Goal: Task Accomplishment & Management: Complete application form

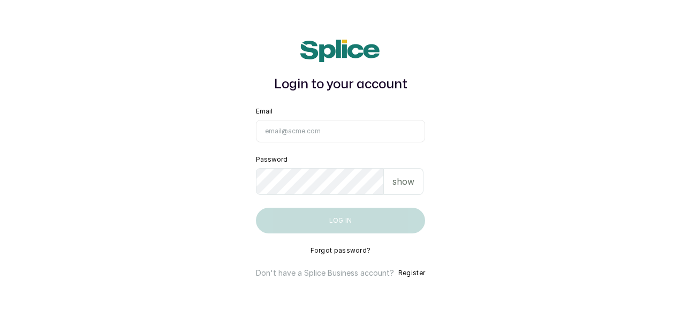
type input "[EMAIL_ADDRESS][DOMAIN_NAME]"
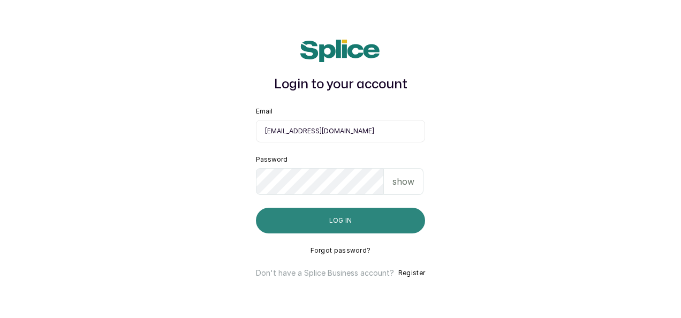
click at [358, 225] on button "Log in" at bounding box center [340, 221] width 169 height 26
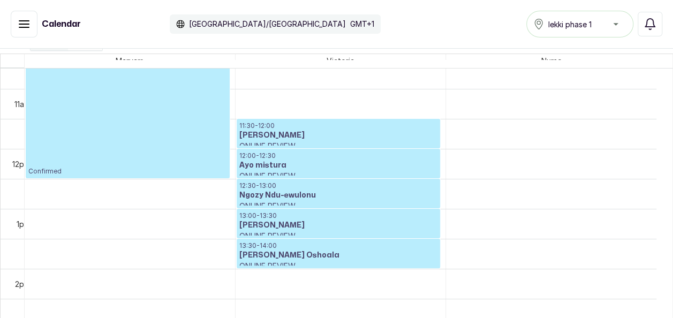
click at [24, 24] on icon "button" at bounding box center [24, 24] width 10 height 6
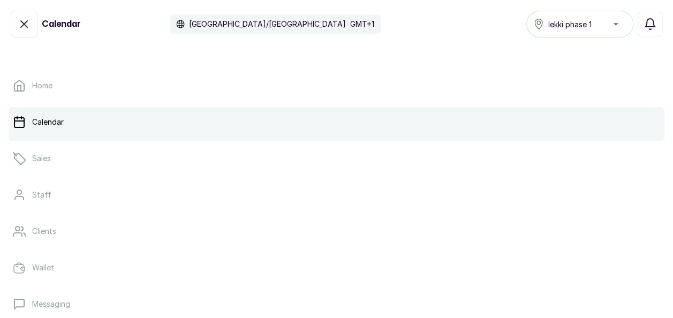
click at [34, 129] on link "Calendar" at bounding box center [337, 122] width 656 height 30
click at [24, 27] on icon "button" at bounding box center [24, 24] width 13 height 13
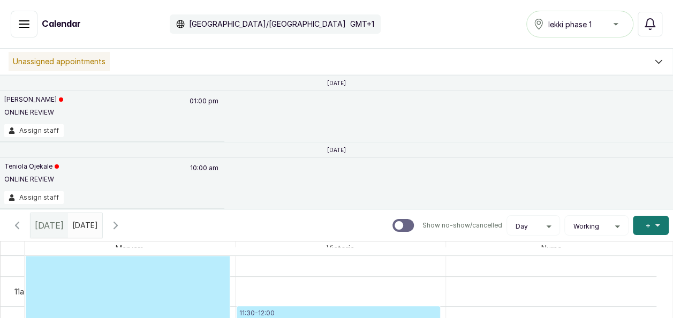
click at [20, 223] on icon "button" at bounding box center [17, 225] width 13 height 13
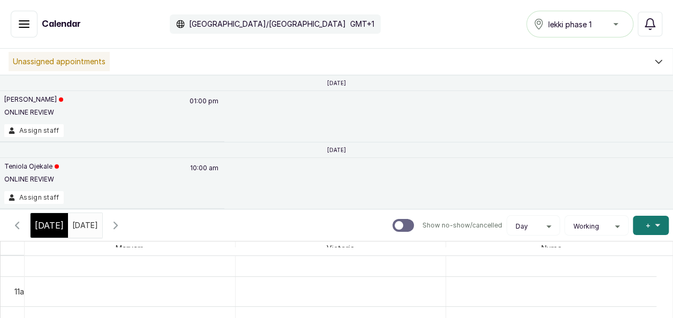
scroll to position [361, 0]
click at [13, 224] on icon "button" at bounding box center [17, 225] width 13 height 13
click at [122, 224] on icon "button" at bounding box center [115, 225] width 13 height 13
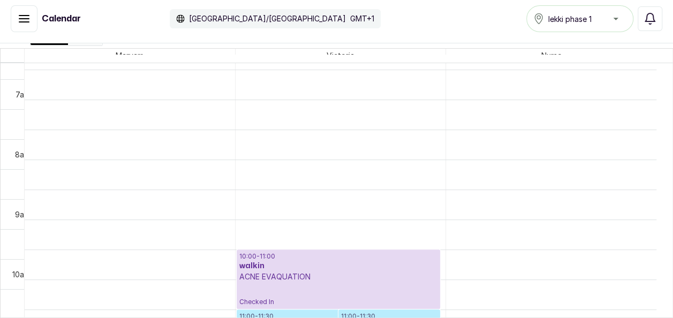
scroll to position [413, 0]
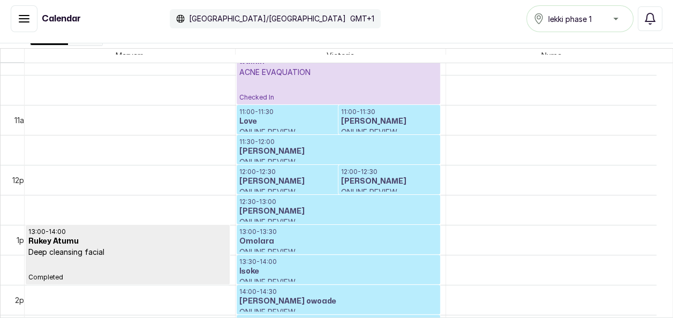
click at [313, 117] on h3 "Love" at bounding box center [338, 121] width 199 height 11
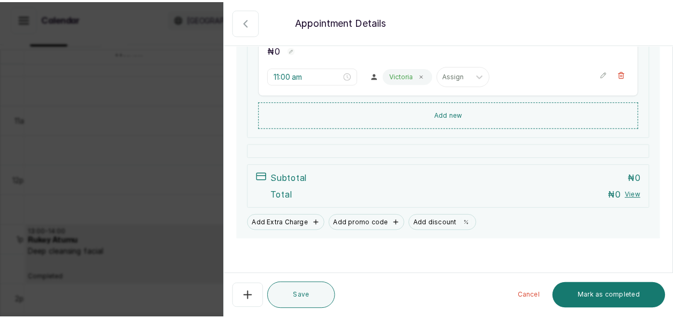
scroll to position [202, 0]
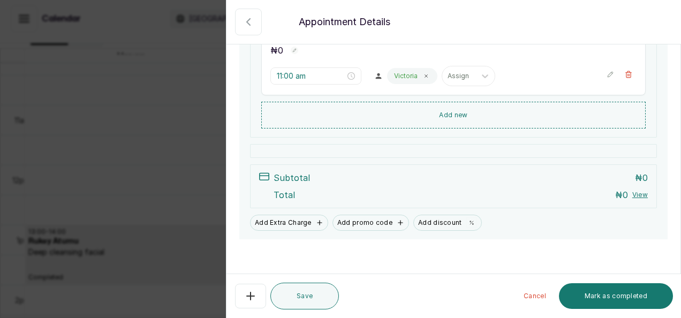
click at [250, 27] on icon "button" at bounding box center [248, 22] width 13 height 13
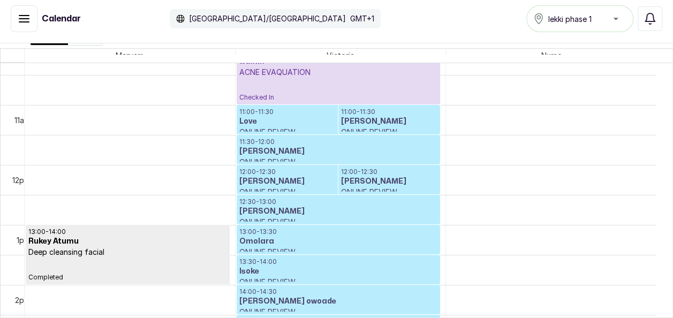
scroll to position [163, 0]
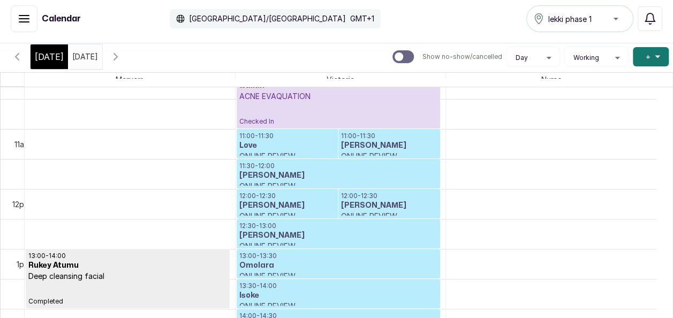
type input "dd/MM/yyyy"
click at [81, 59] on input "dd/MM/yyyy" at bounding box center [75, 54] width 13 height 18
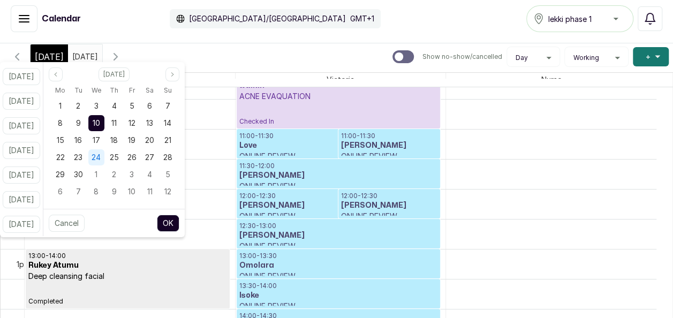
click at [104, 163] on div "24" at bounding box center [96, 157] width 16 height 16
click at [179, 222] on button "OK" at bounding box center [168, 223] width 22 height 17
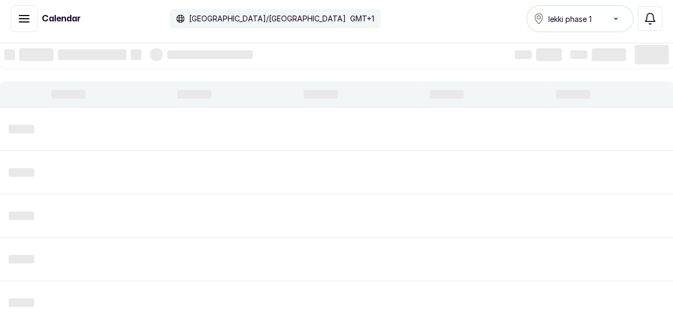
type input "[DATE]"
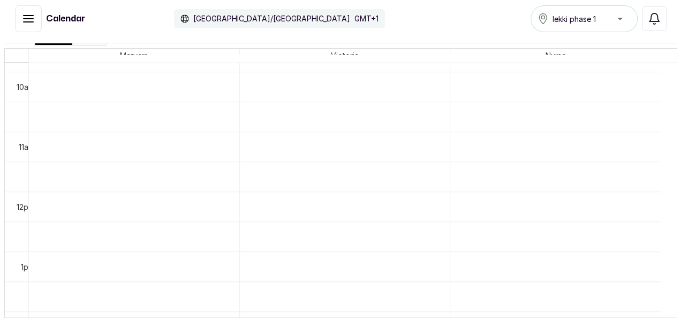
scroll to position [592, 0]
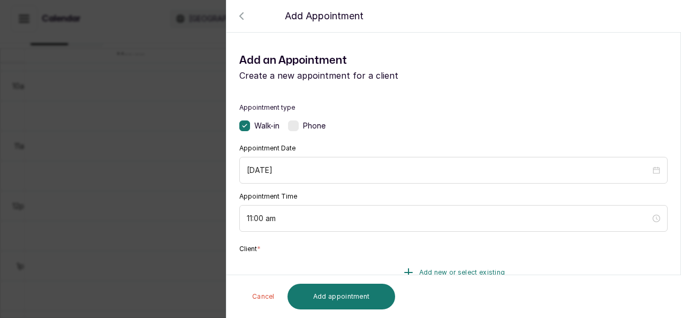
click at [458, 270] on span "Add new or select existing" at bounding box center [462, 272] width 86 height 9
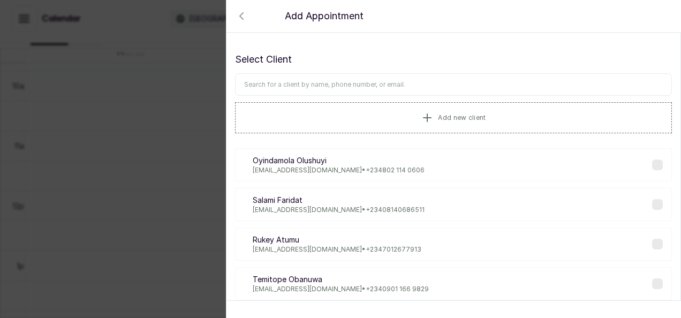
click at [298, 84] on input "text" at bounding box center [453, 84] width 437 height 22
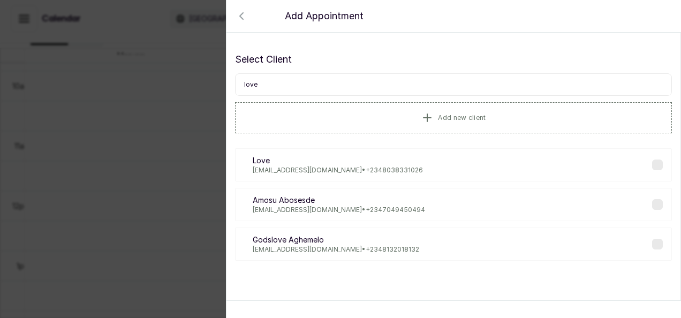
type input "love"
click at [652, 167] on label at bounding box center [657, 165] width 11 height 11
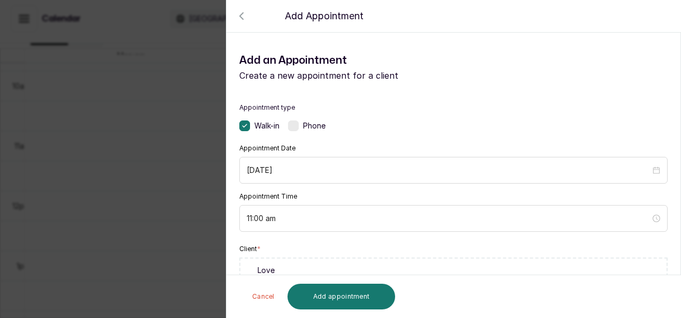
scroll to position [277, 0]
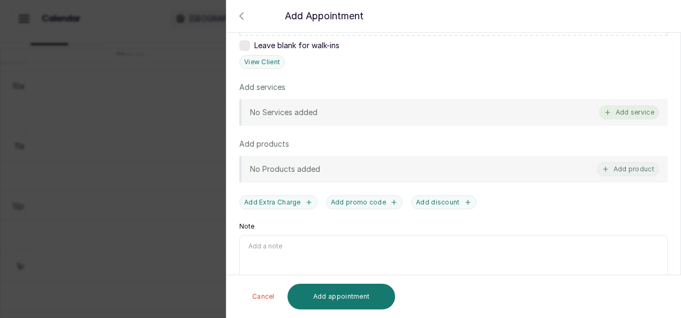
click at [637, 112] on button "Add service" at bounding box center [629, 112] width 60 height 14
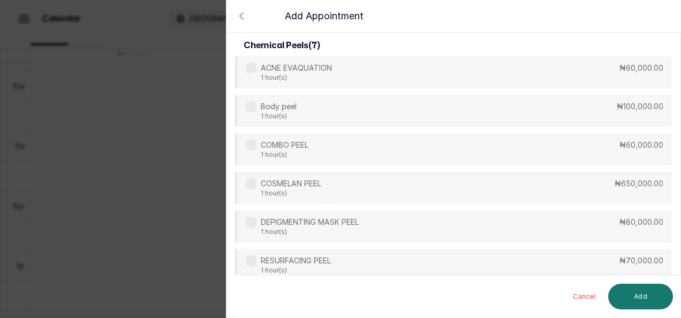
scroll to position [598, 0]
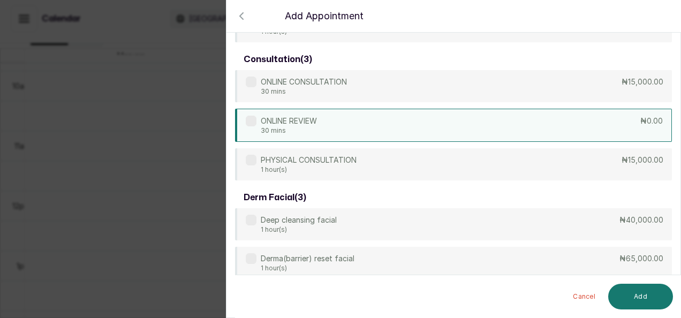
click at [314, 128] on p "30 mins" at bounding box center [289, 130] width 56 height 9
click at [637, 297] on button "Add" at bounding box center [640, 297] width 65 height 26
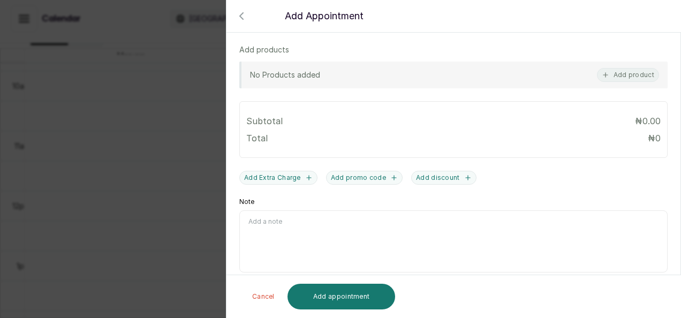
scroll to position [424, 0]
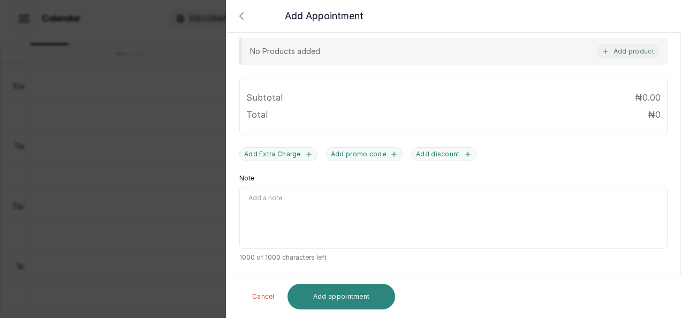
click at [362, 303] on button "Add appointment" at bounding box center [342, 297] width 108 height 26
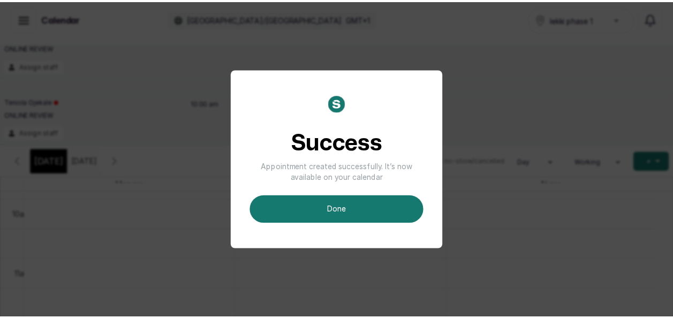
scroll to position [35, 0]
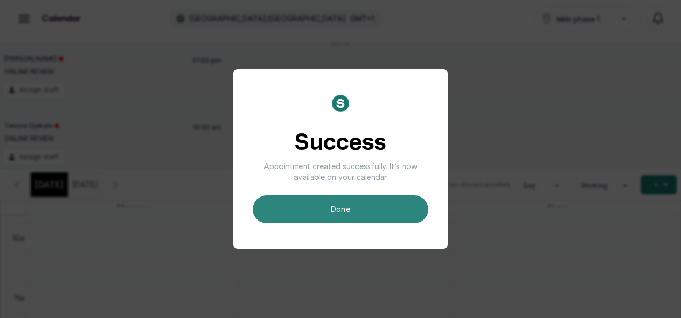
click at [333, 207] on button "done" at bounding box center [341, 209] width 176 height 28
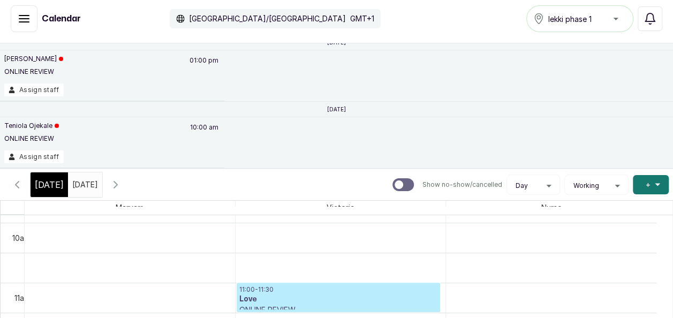
click at [81, 184] on input "[DATE]" at bounding box center [75, 182] width 13 height 18
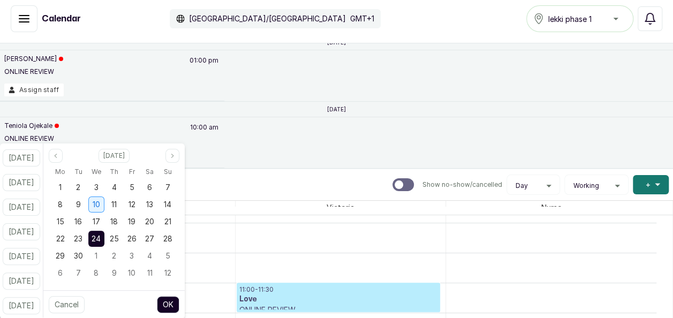
click at [100, 204] on span "10" at bounding box center [96, 204] width 7 height 9
click at [179, 302] on button "OK" at bounding box center [168, 304] width 22 height 17
type input "[DATE]"
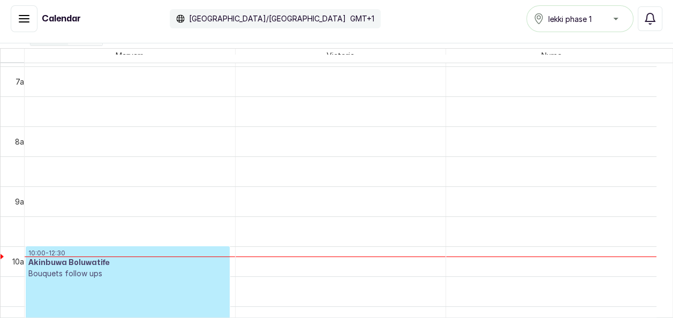
scroll to position [425, 0]
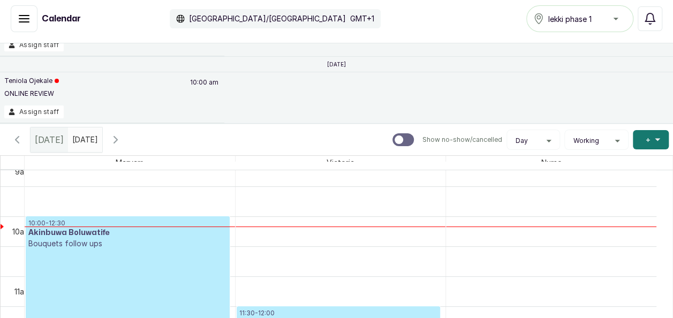
click at [15, 135] on icon "button" at bounding box center [17, 139] width 13 height 13
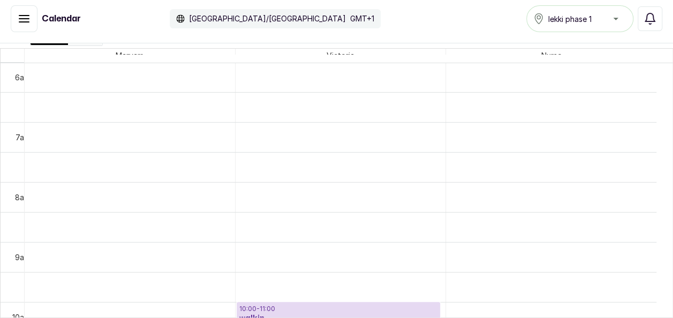
click at [659, 317] on div "13:00 - 14:00 Rukey Atumu Deep cleansing facial Completed 11:00 - 11:30 Love ON…" at bounding box center [349, 194] width 648 height 262
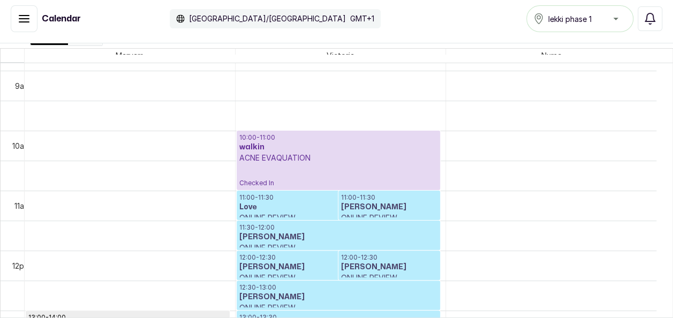
click at [293, 234] on h3 "[PERSON_NAME]" at bounding box center [338, 237] width 199 height 11
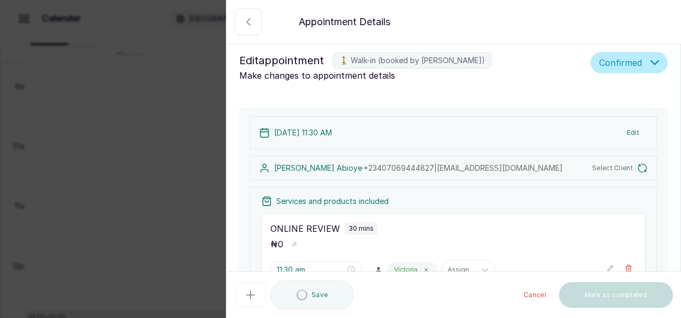
type input "11:30 am"
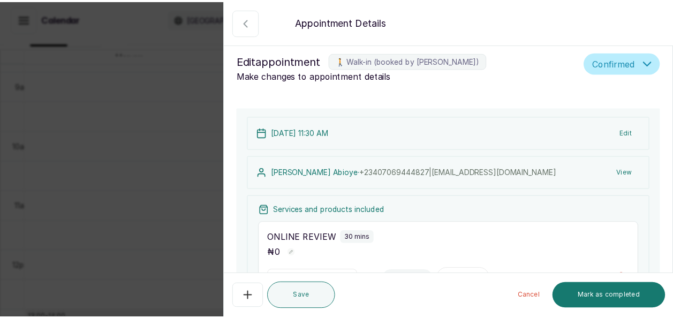
scroll to position [361, 0]
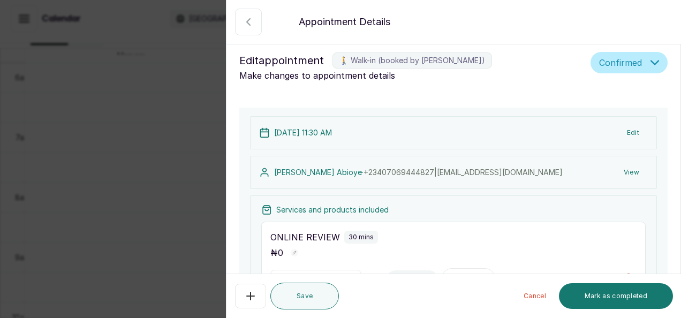
click at [254, 29] on button "Show no-show/cancelled" at bounding box center [248, 22] width 27 height 27
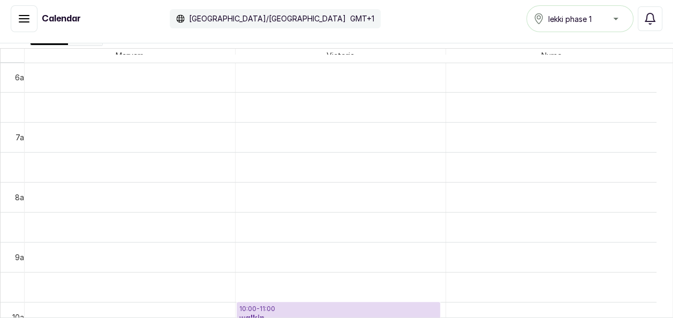
scroll to position [0, 0]
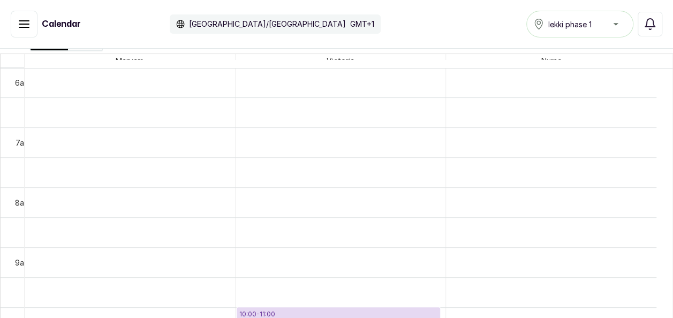
click at [31, 29] on button "Show no-show/cancelled" at bounding box center [24, 24] width 27 height 27
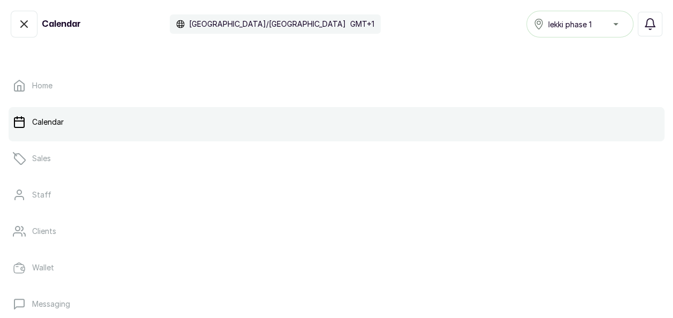
click at [27, 122] on link "Calendar" at bounding box center [337, 122] width 656 height 30
click at [29, 119] on link "Calendar" at bounding box center [337, 122] width 656 height 30
click at [110, 62] on div "Home Calendar Sales Staff Clients Wallet Messaging Rewards Catalogue Money Repo…" at bounding box center [336, 180] width 673 height 275
click at [76, 132] on link "Calendar" at bounding box center [337, 122] width 656 height 30
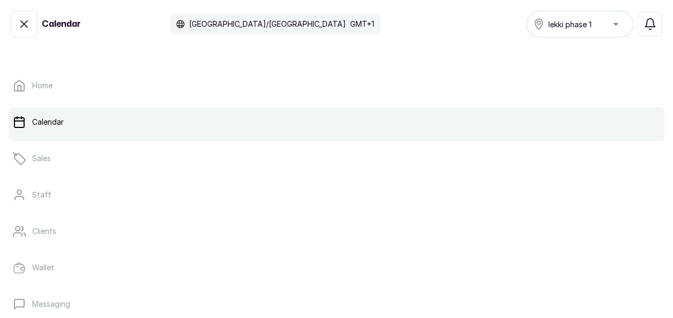
click at [76, 132] on link "Calendar" at bounding box center [337, 122] width 656 height 30
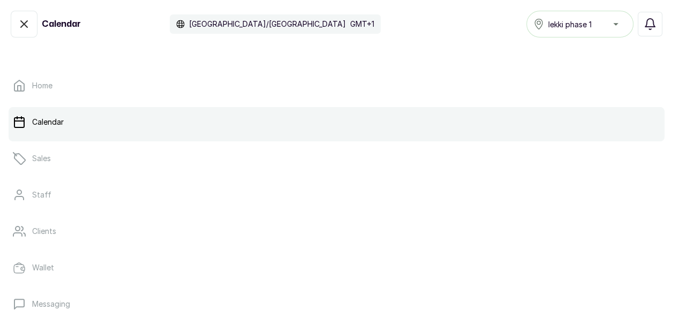
click at [19, 28] on icon "button" at bounding box center [24, 24] width 13 height 13
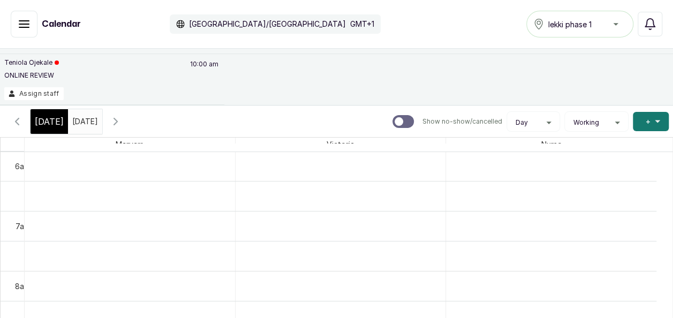
scroll to position [102, 0]
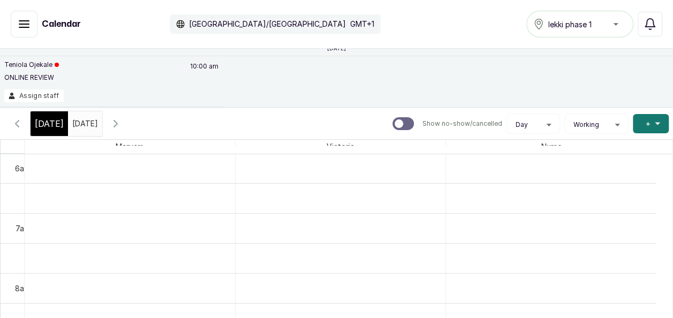
click at [81, 122] on input "[DATE]" at bounding box center [75, 121] width 13 height 18
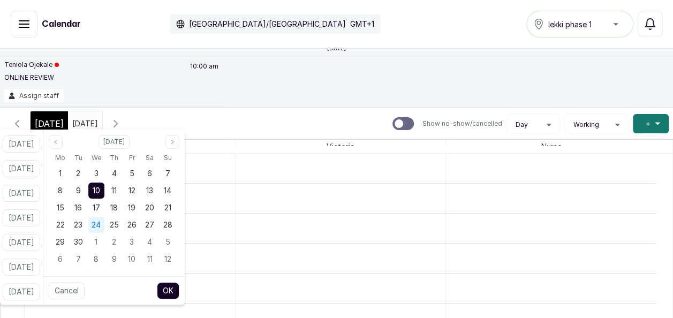
click at [101, 227] on span "24" at bounding box center [96, 224] width 9 height 9
click at [179, 295] on button "OK" at bounding box center [168, 290] width 22 height 17
type input "[DATE]"
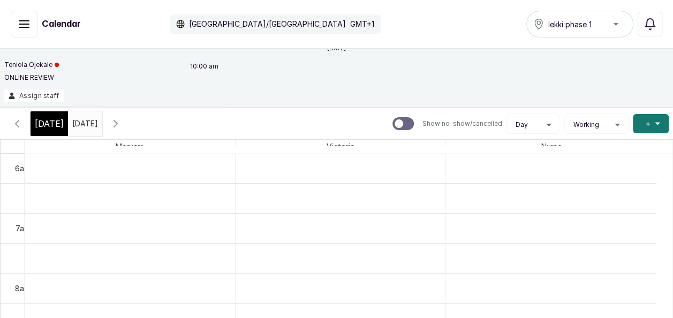
click at [81, 121] on input "[DATE]" at bounding box center [75, 121] width 13 height 18
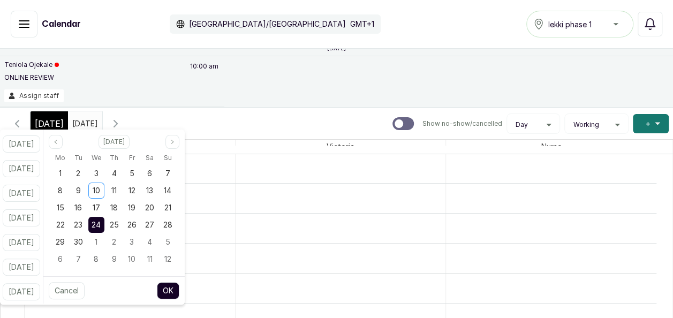
click at [101, 224] on span "24" at bounding box center [96, 224] width 9 height 9
click at [101, 223] on span "24" at bounding box center [96, 224] width 9 height 9
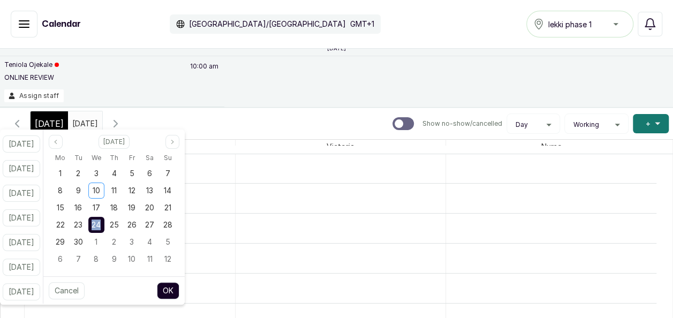
click at [104, 229] on div "24" at bounding box center [96, 225] width 16 height 16
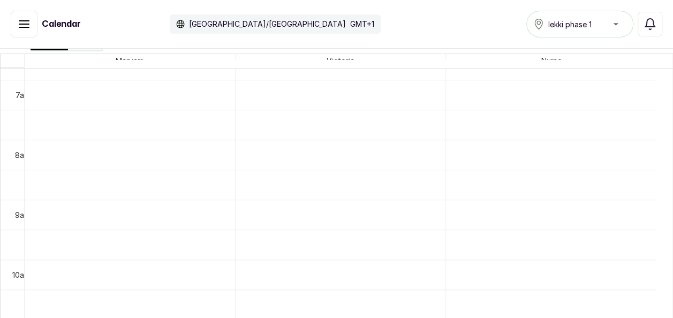
scroll to position [428, 0]
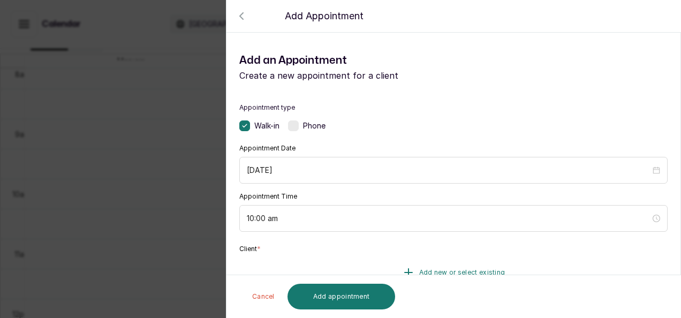
click at [419, 268] on span "Add new or select existing" at bounding box center [462, 272] width 86 height 9
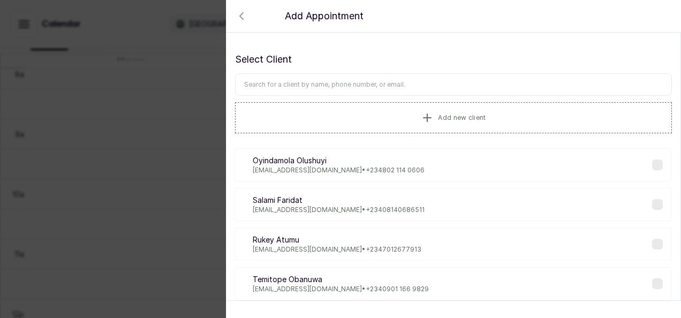
click at [394, 87] on input "text" at bounding box center [453, 84] width 437 height 22
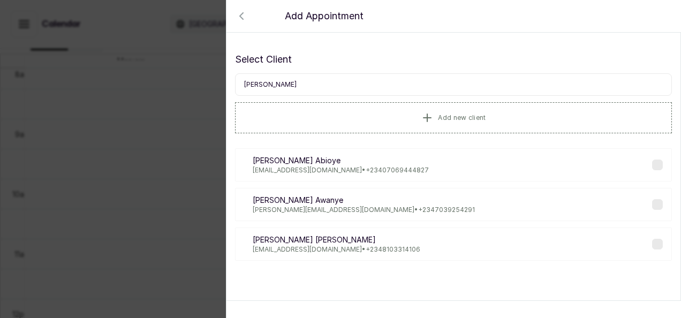
type input "[PERSON_NAME]"
click at [295, 168] on p "[EMAIL_ADDRESS][DOMAIN_NAME] • [PHONE_NUMBER]" at bounding box center [341, 170] width 176 height 9
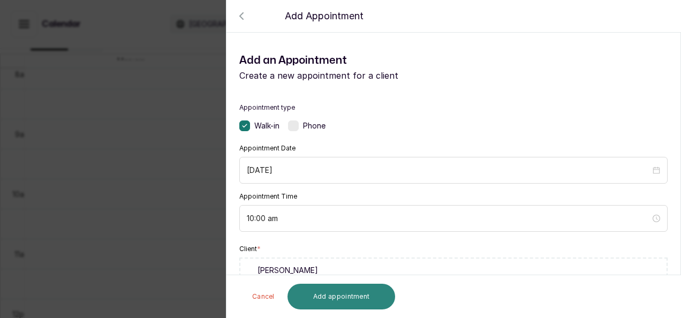
click at [361, 296] on button "Add appointment" at bounding box center [342, 297] width 108 height 26
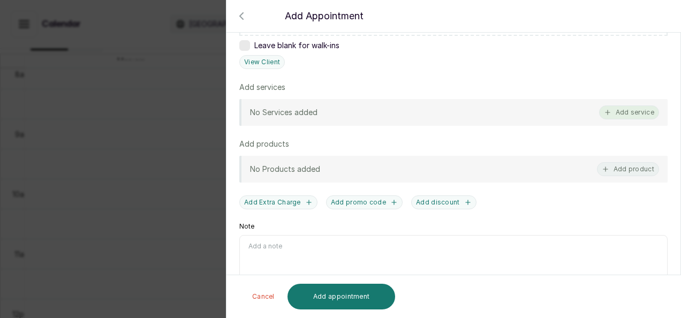
click at [604, 112] on button "Add service" at bounding box center [629, 112] width 60 height 14
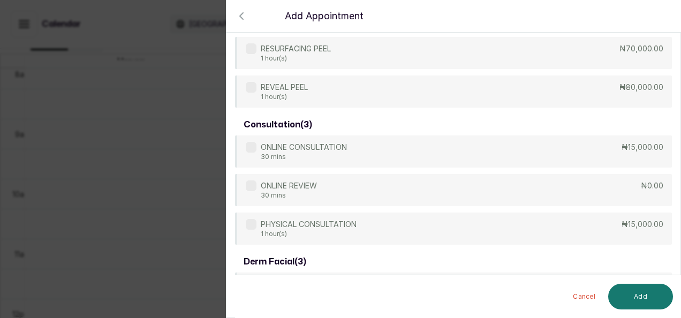
scroll to position [535, 0]
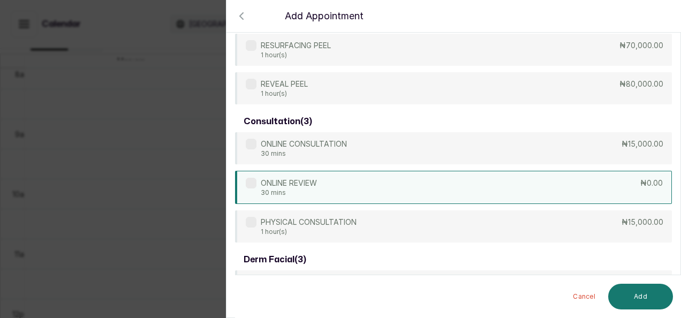
click at [453, 194] on div "ONLINE REVIEW 30 mins ₦0.00" at bounding box center [453, 187] width 437 height 33
click at [629, 298] on button "Add" at bounding box center [640, 297] width 65 height 26
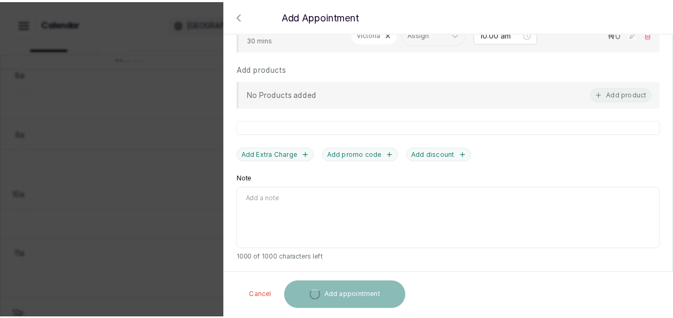
scroll to position [424, 0]
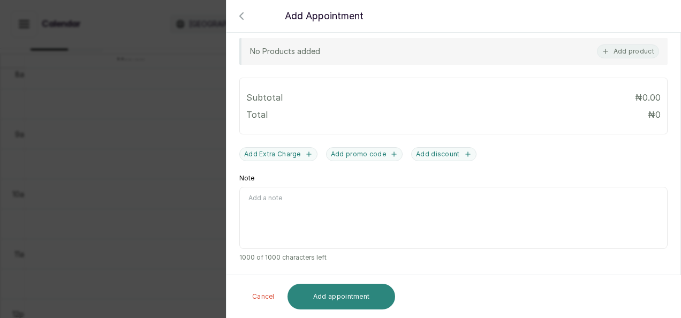
click at [377, 300] on button "Add appointment" at bounding box center [342, 297] width 108 height 26
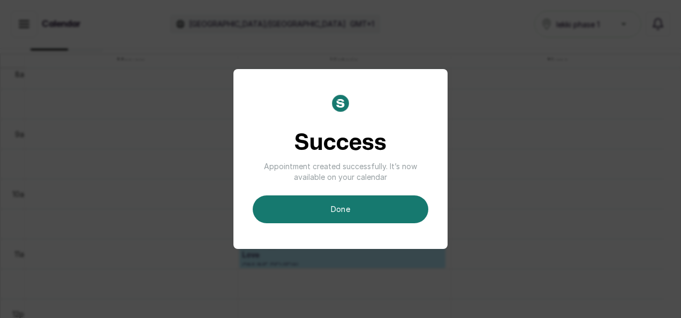
click at [306, 224] on div "Success Appointment created successfully. It’s now available on your calendar d…" at bounding box center [340, 159] width 214 height 180
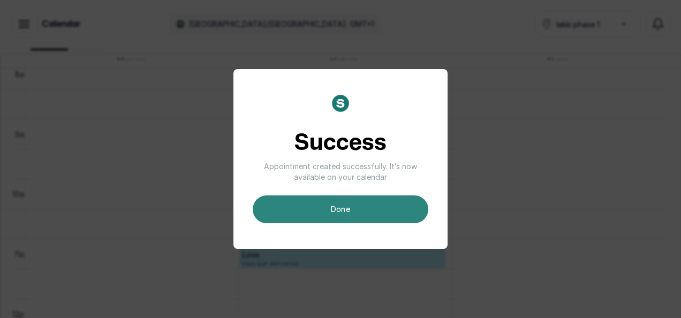
click at [313, 211] on button "done" at bounding box center [341, 209] width 176 height 28
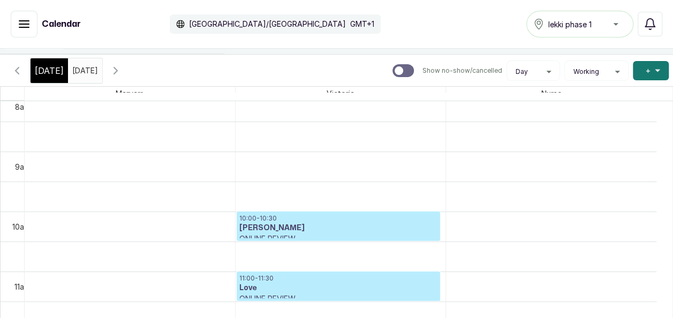
scroll to position [145, 0]
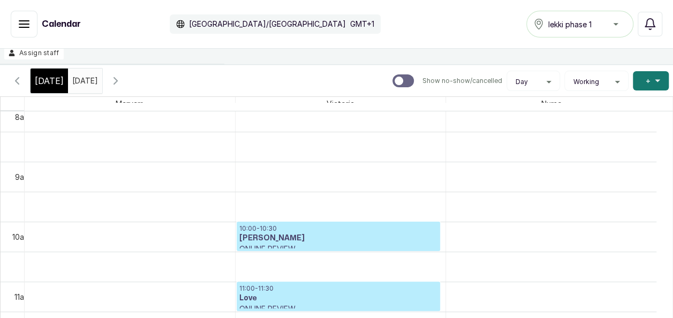
click at [81, 86] on input "[DATE]" at bounding box center [75, 78] width 13 height 18
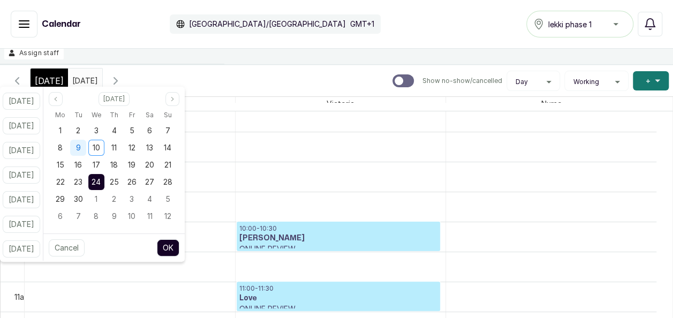
click at [81, 148] on span "9" at bounding box center [78, 147] width 5 height 9
click at [85, 149] on div "9" at bounding box center [78, 148] width 16 height 16
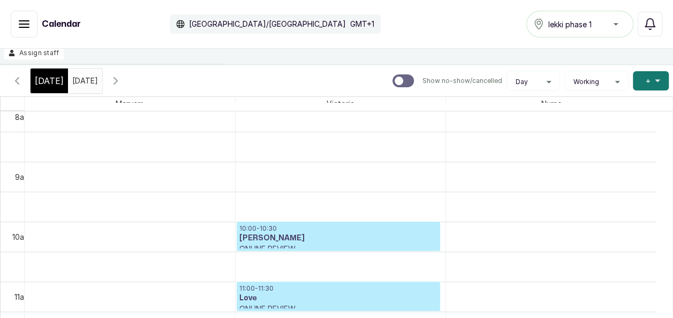
click at [13, 80] on icon "button" at bounding box center [17, 80] width 13 height 13
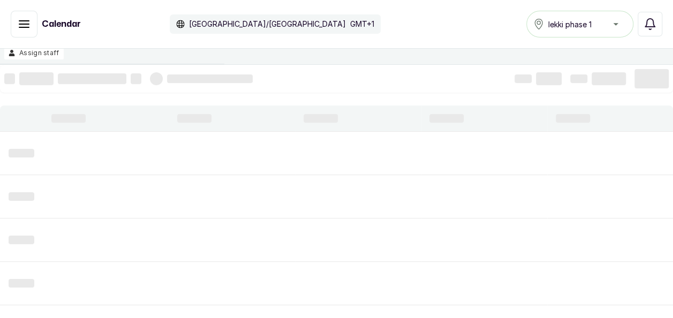
scroll to position [361, 0]
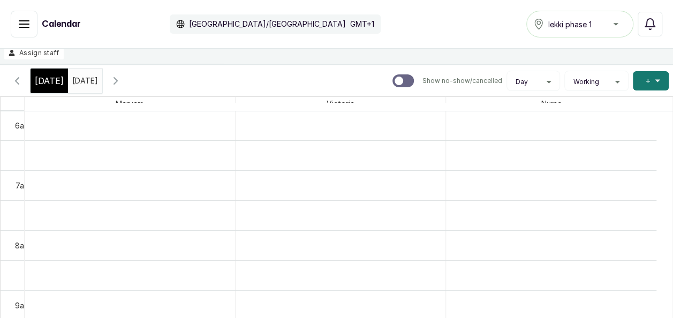
click at [13, 80] on icon "button" at bounding box center [17, 80] width 13 height 13
click at [70, 81] on input "[DATE]" at bounding box center [75, 78] width 13 height 18
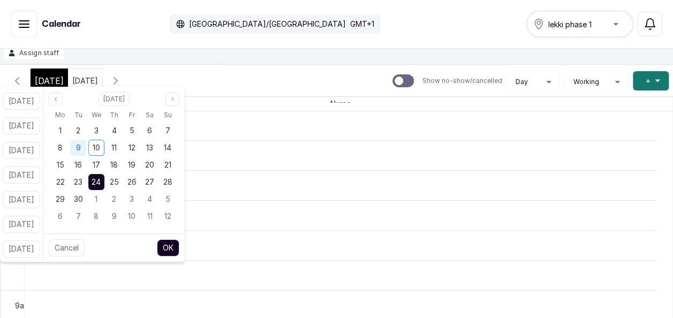
click at [81, 146] on span "9" at bounding box center [78, 147] width 5 height 9
click at [177, 247] on button "OK" at bounding box center [168, 247] width 22 height 17
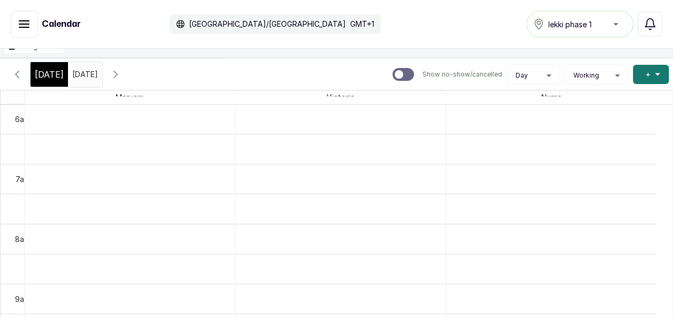
scroll to position [145, 0]
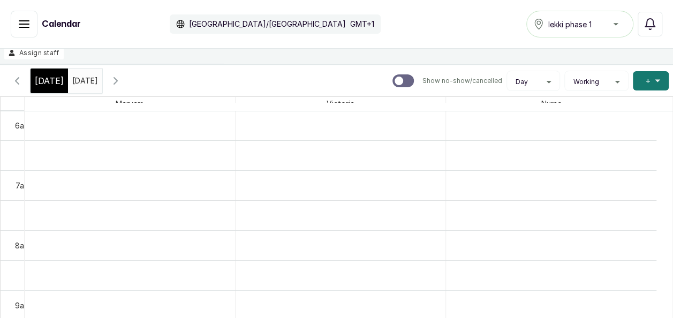
click at [117, 80] on icon "button" at bounding box center [115, 81] width 3 height 6
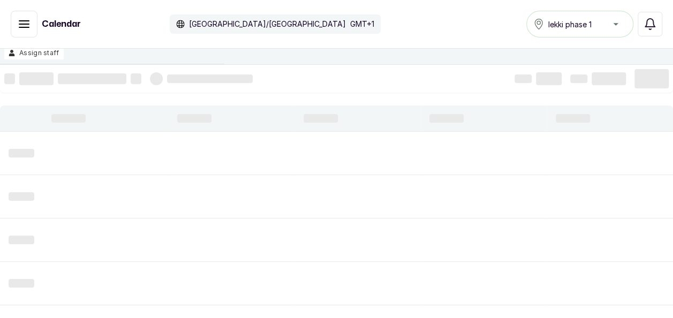
click at [140, 80] on div at bounding box center [136, 78] width 11 height 11
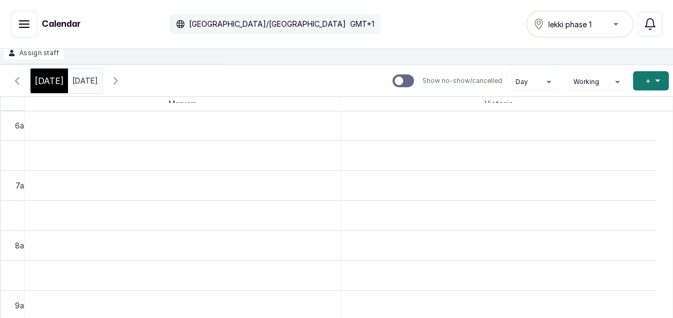
click at [122, 80] on icon "button" at bounding box center [115, 80] width 13 height 13
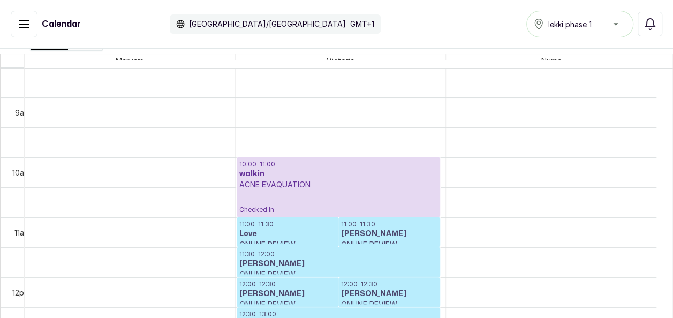
scroll to position [5, 0]
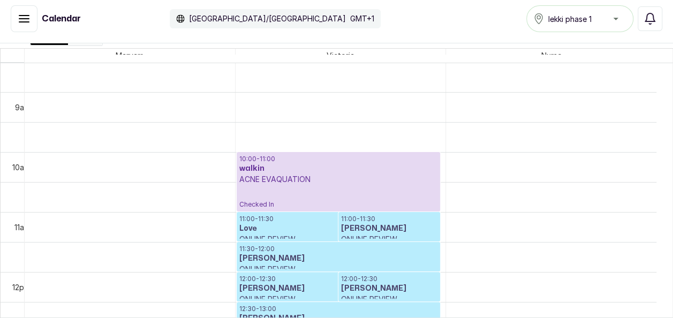
click at [18, 19] on icon "button" at bounding box center [24, 18] width 13 height 13
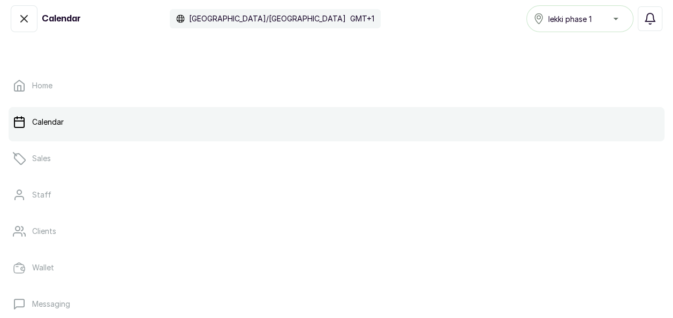
click at [18, 19] on icon "button" at bounding box center [24, 18] width 13 height 13
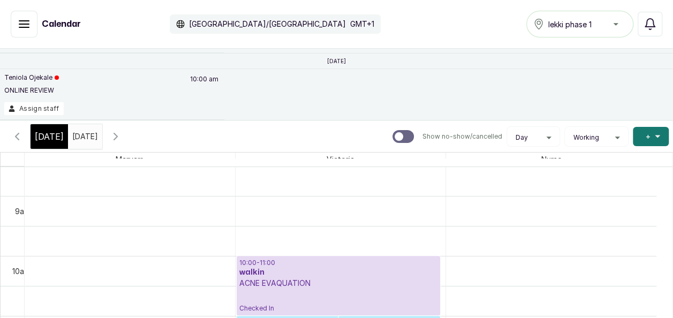
scroll to position [80, 0]
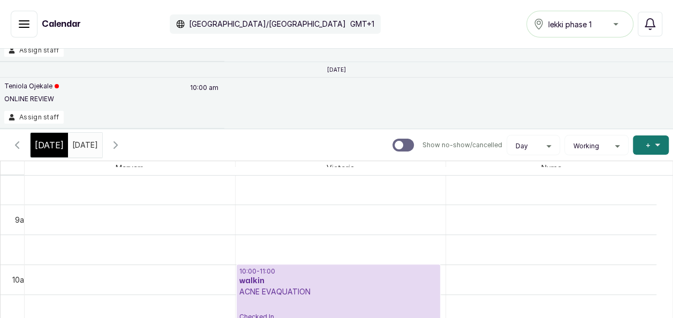
click at [81, 140] on input "[DATE]" at bounding box center [75, 142] width 13 height 18
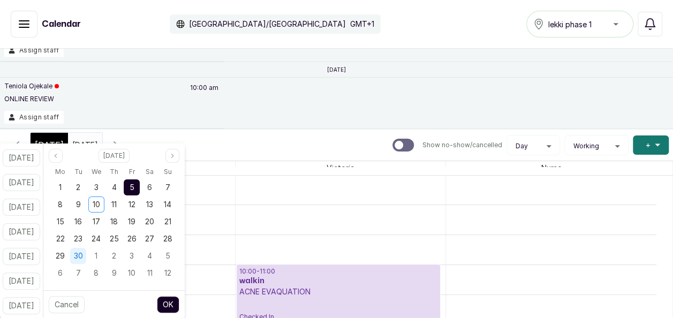
click at [83, 256] on span "30" at bounding box center [78, 255] width 9 height 9
click at [179, 307] on button "OK" at bounding box center [168, 304] width 22 height 17
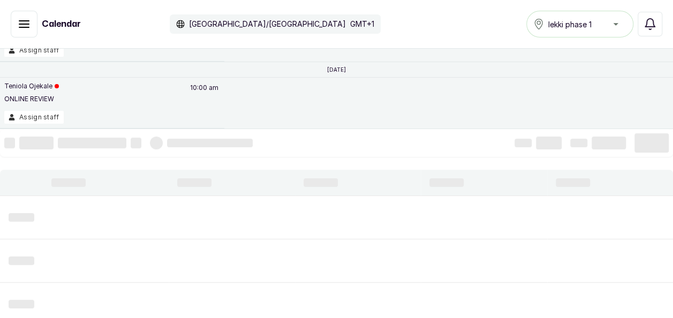
scroll to position [361, 0]
type input "[DATE]"
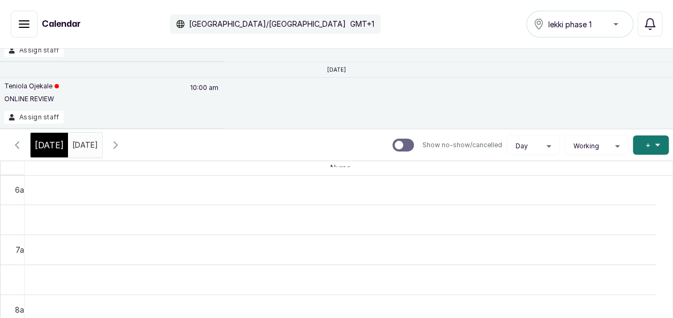
drag, startPoint x: 668, startPoint y: 318, endPoint x: 666, endPoint y: 268, distance: 49.8
click at [666, 268] on div "Unassigned appointments [DATE] [PERSON_NAME] ONLINE REVIEW 01:00 pm Assign staf…" at bounding box center [336, 186] width 673 height 275
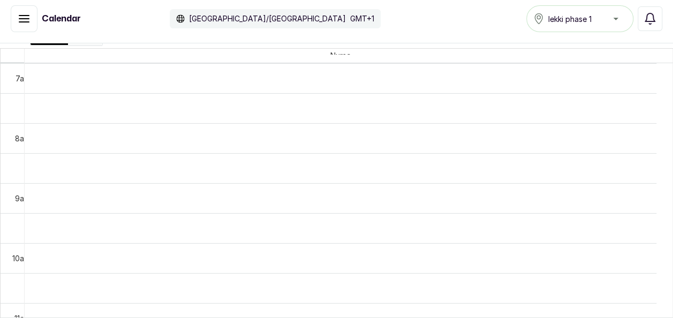
scroll to position [425, 0]
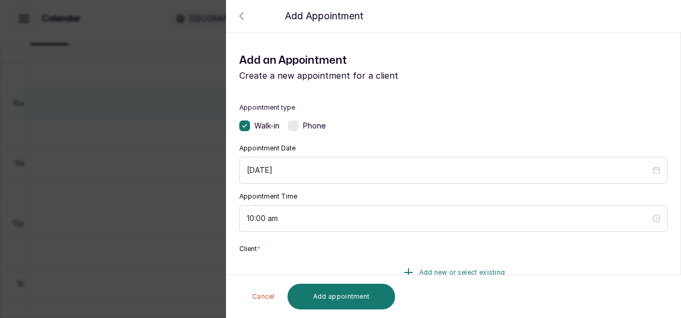
click at [414, 265] on button "Add new or select existing" at bounding box center [453, 273] width 428 height 30
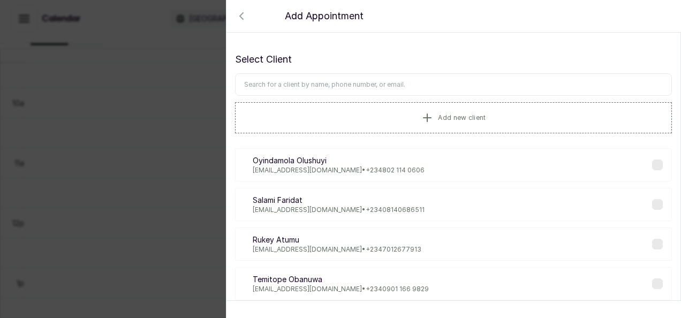
click at [376, 88] on input "text" at bounding box center [453, 84] width 437 height 22
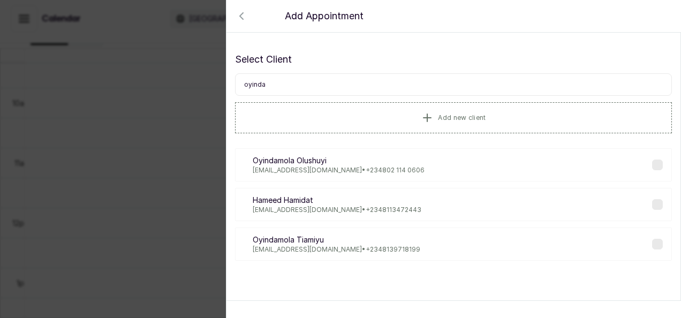
type input "oyinda"
click at [293, 243] on p "[PERSON_NAME]" at bounding box center [337, 240] width 168 height 11
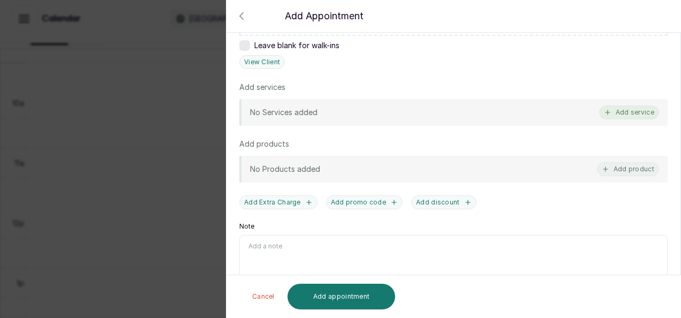
click at [611, 113] on button "Add service" at bounding box center [629, 112] width 60 height 14
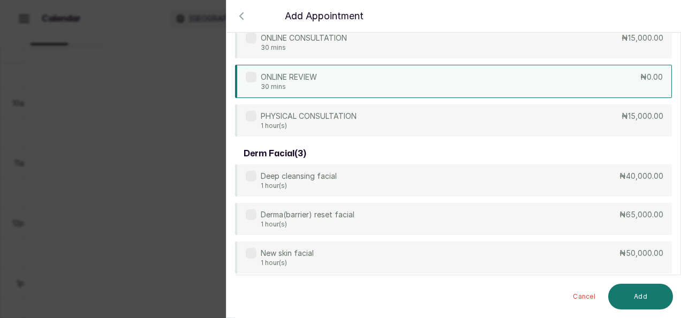
click at [347, 90] on div "ONLINE REVIEW 30 mins ₦0.00" at bounding box center [453, 81] width 437 height 33
click at [638, 293] on button "Add" at bounding box center [640, 297] width 65 height 26
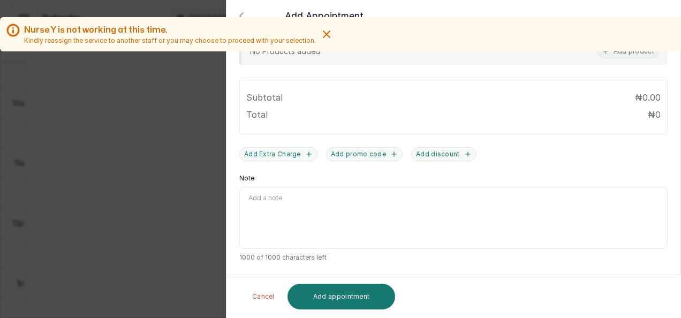
click at [320, 39] on icon "button" at bounding box center [326, 34] width 13 height 13
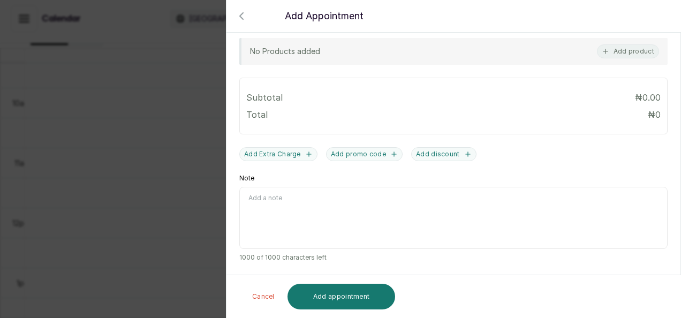
click at [164, 66] on div at bounding box center [340, 44] width 681 height 54
click at [243, 15] on icon "button" at bounding box center [241, 16] width 13 height 13
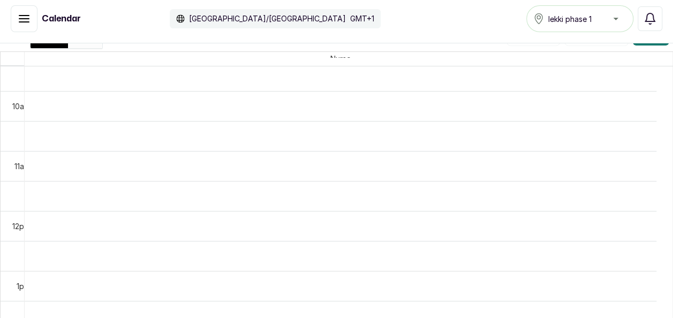
scroll to position [187, 0]
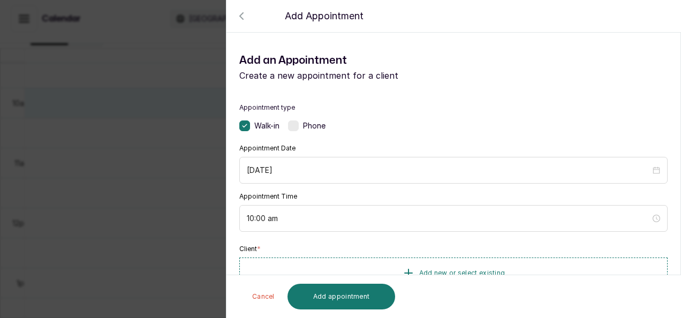
click at [211, 114] on div "Back Add Appointment Add an Appointment Create a new appointment for a client A…" at bounding box center [340, 159] width 681 height 318
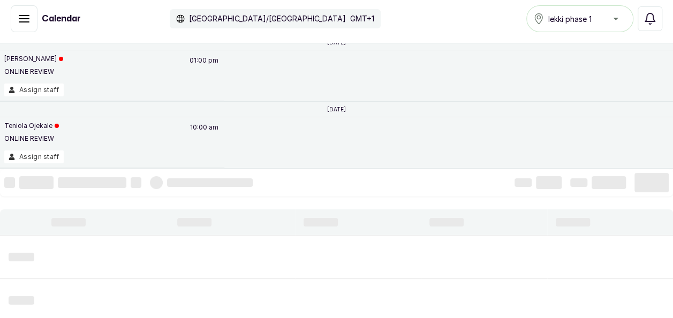
scroll to position [361, 0]
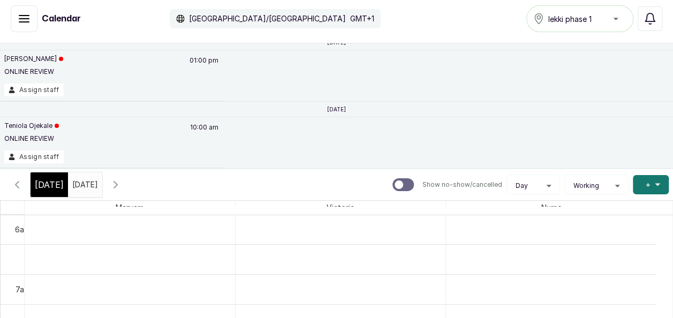
click at [68, 190] on div "[DATE]" at bounding box center [85, 181] width 34 height 19
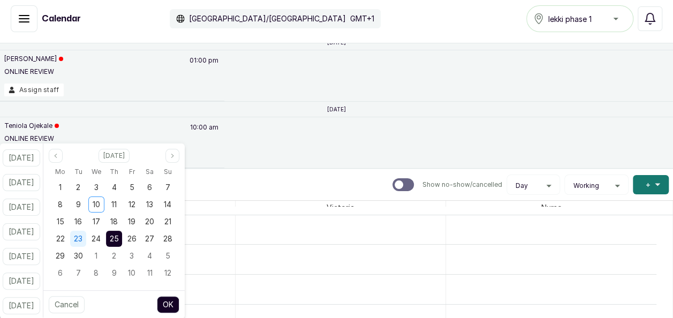
click at [82, 242] on span "23" at bounding box center [78, 238] width 9 height 9
click at [179, 306] on button "OK" at bounding box center [168, 304] width 22 height 17
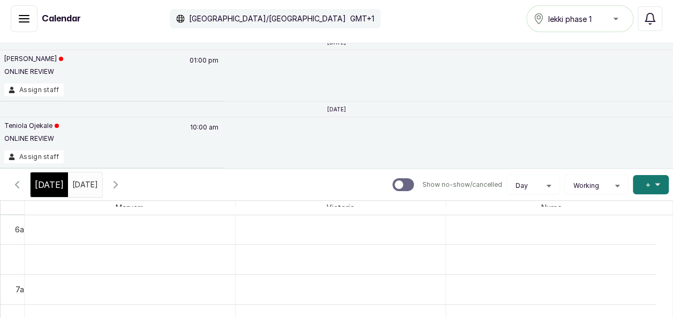
click at [102, 191] on div "[DATE] [DATE]" at bounding box center [85, 184] width 34 height 25
click at [81, 185] on input "[DATE]" at bounding box center [75, 182] width 13 height 18
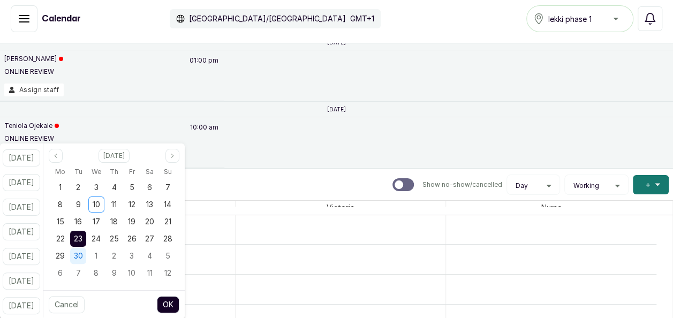
click at [83, 256] on span "30" at bounding box center [78, 255] width 9 height 9
click at [174, 307] on button "OK" at bounding box center [168, 304] width 22 height 17
type input "[DATE]"
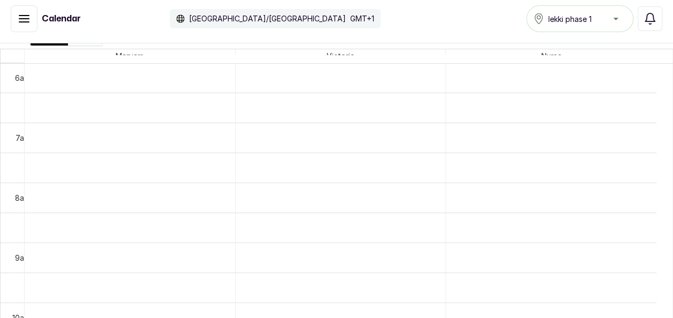
scroll to position [187, 0]
click at [660, 318] on th at bounding box center [349, 318] width 648 height 1
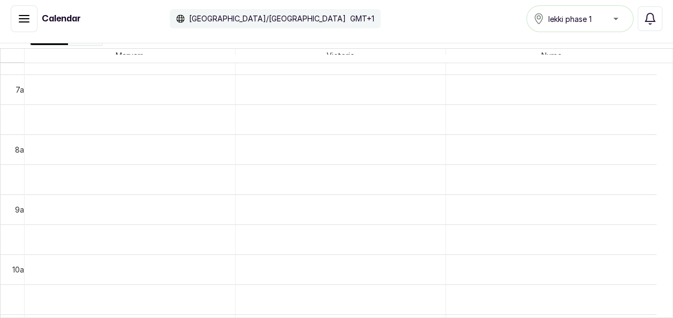
scroll to position [421, 0]
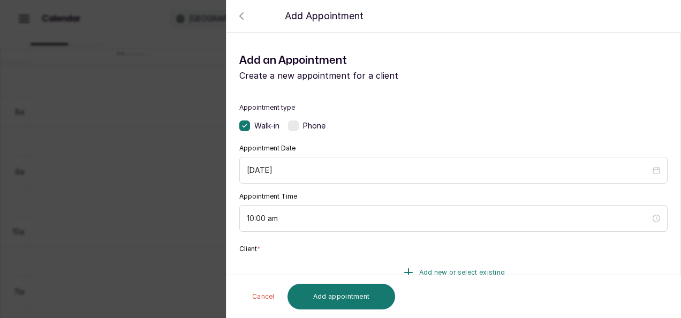
click at [410, 268] on icon "button" at bounding box center [408, 272] width 13 height 13
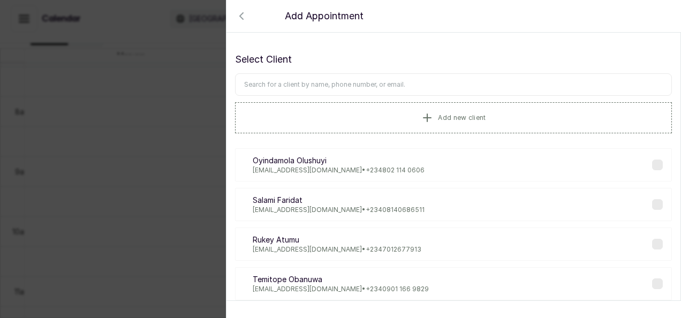
click at [295, 72] on div "Select Client Add new client" at bounding box center [453, 92] width 437 height 81
click at [289, 82] on input "text" at bounding box center [453, 84] width 437 height 22
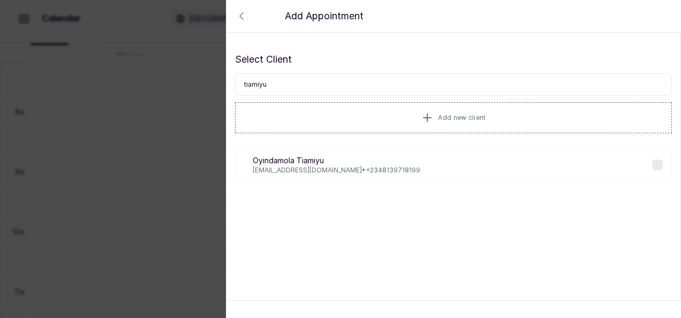
type input "tiamiyu"
click at [375, 166] on p "[EMAIL_ADDRESS][DOMAIN_NAME] • [PHONE_NUMBER]" at bounding box center [337, 170] width 168 height 9
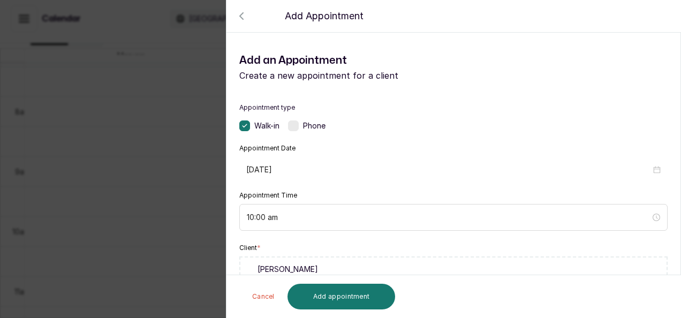
click at [375, 165] on input "[DATE]" at bounding box center [448, 170] width 405 height 12
click at [549, 128] on div "Walk-in Phone" at bounding box center [453, 125] width 428 height 11
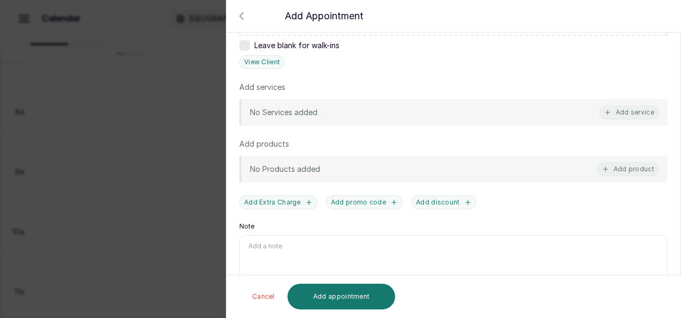
click at [606, 99] on div "No Services added Add service" at bounding box center [453, 112] width 428 height 27
click at [604, 109] on icon "button" at bounding box center [607, 112] width 7 height 7
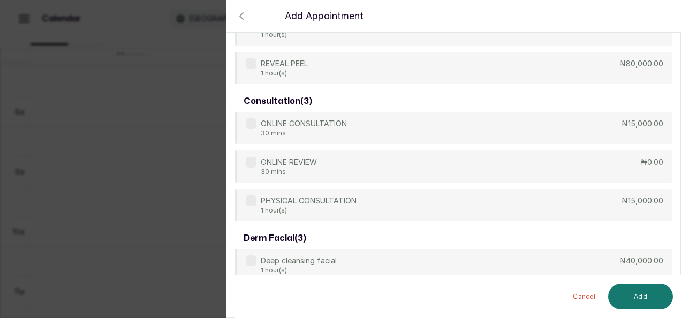
scroll to position [577, 0]
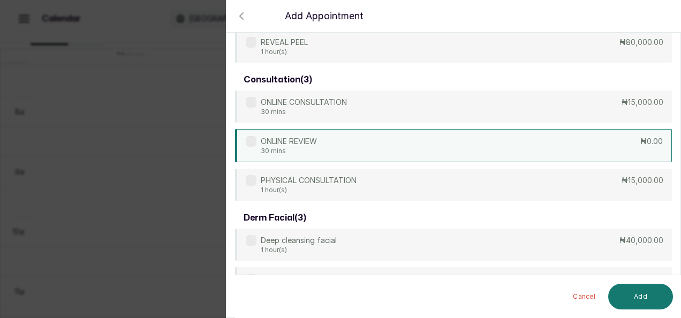
click at [542, 141] on div "ONLINE REVIEW 30 mins ₦0.00" at bounding box center [453, 145] width 437 height 33
click at [643, 299] on button "Add" at bounding box center [640, 297] width 65 height 26
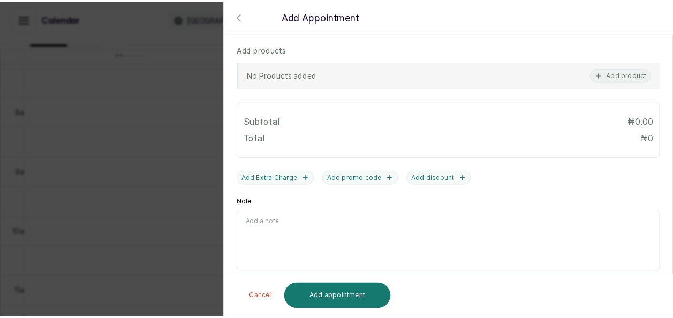
scroll to position [424, 0]
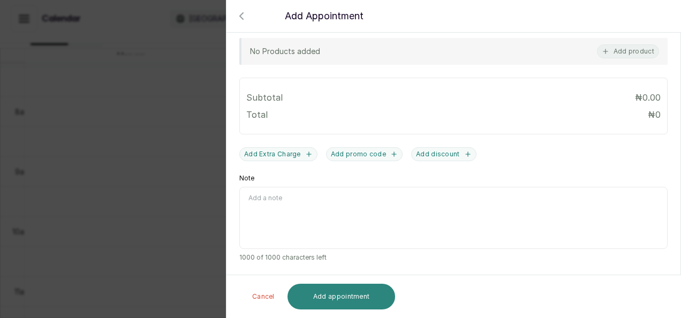
click at [347, 307] on button "Add appointment" at bounding box center [342, 297] width 108 height 26
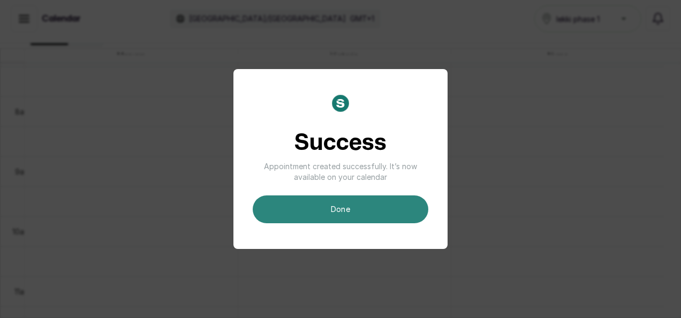
click at [344, 214] on button "done" at bounding box center [341, 209] width 176 height 28
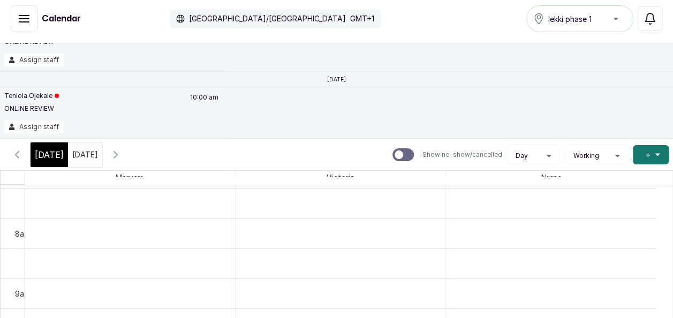
scroll to position [59, 0]
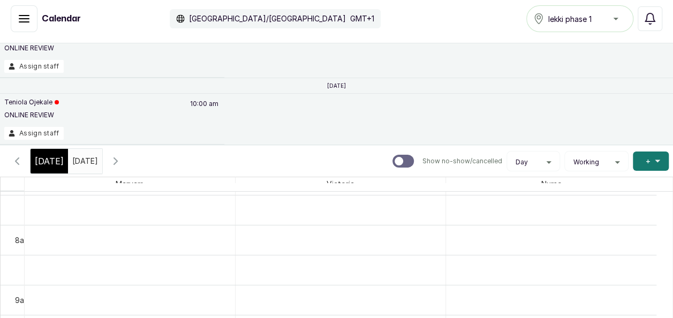
click at [81, 165] on input "[DATE]" at bounding box center [75, 158] width 13 height 18
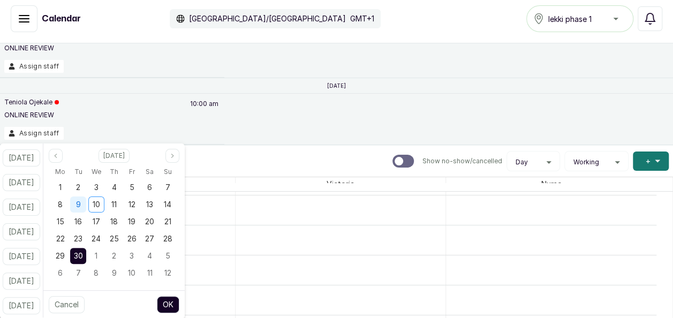
click at [86, 211] on div "9" at bounding box center [78, 205] width 16 height 16
click at [179, 309] on button "OK" at bounding box center [168, 304] width 22 height 17
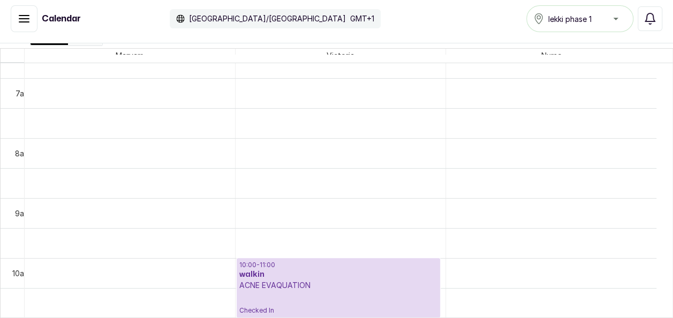
scroll to position [425, 0]
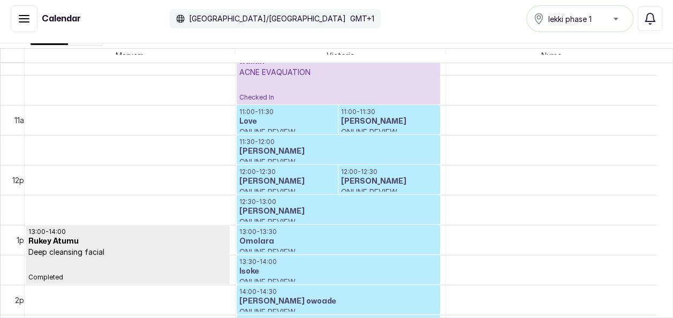
click at [30, 11] on button "Show no-show/cancelled" at bounding box center [24, 18] width 27 height 27
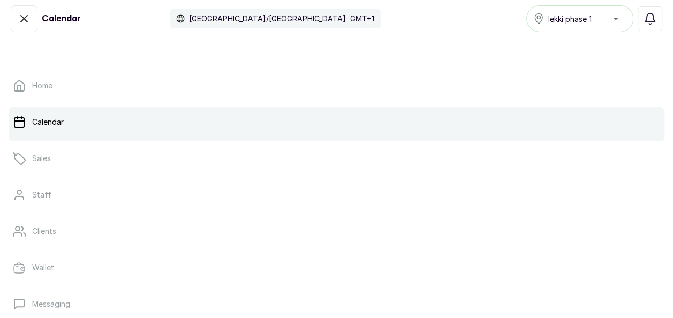
click at [27, 20] on icon "button" at bounding box center [24, 19] width 6 height 6
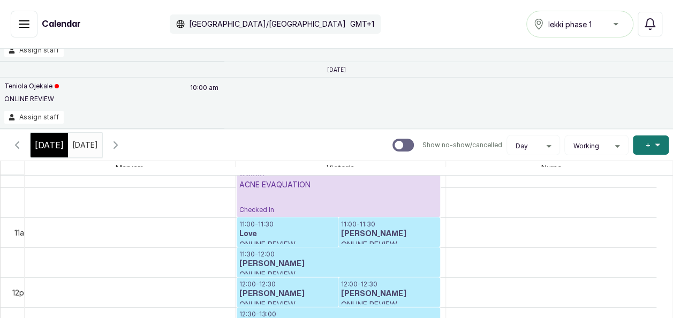
scroll to position [80, 0]
click at [71, 140] on input "[DATE]" at bounding box center [75, 142] width 13 height 18
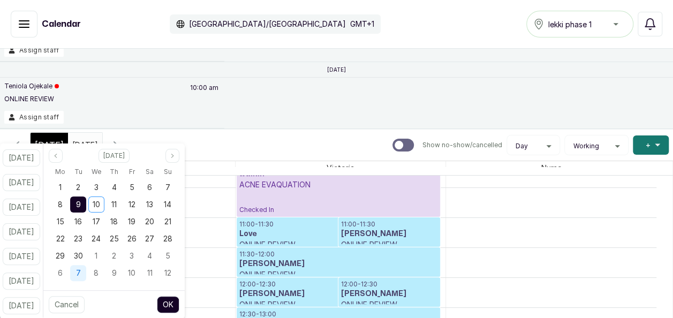
click at [81, 271] on span "7" at bounding box center [78, 272] width 5 height 9
click at [63, 160] on button "Previous month" at bounding box center [56, 156] width 14 height 14
click at [86, 265] on div "7" at bounding box center [78, 273] width 16 height 16
click at [81, 208] on span "7" at bounding box center [78, 204] width 5 height 9
click at [81, 203] on span "7" at bounding box center [78, 204] width 5 height 9
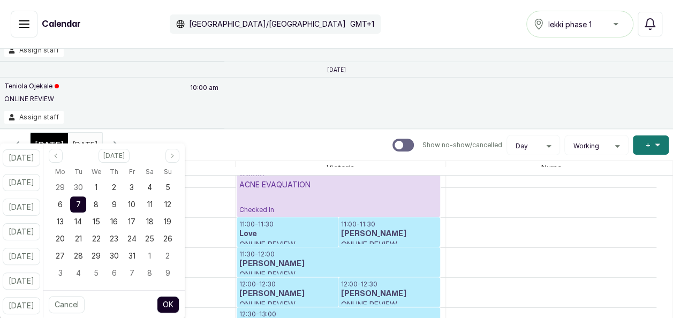
click at [81, 203] on span "7" at bounding box center [78, 204] width 5 height 9
click at [63, 160] on button "Previous month" at bounding box center [56, 156] width 14 height 14
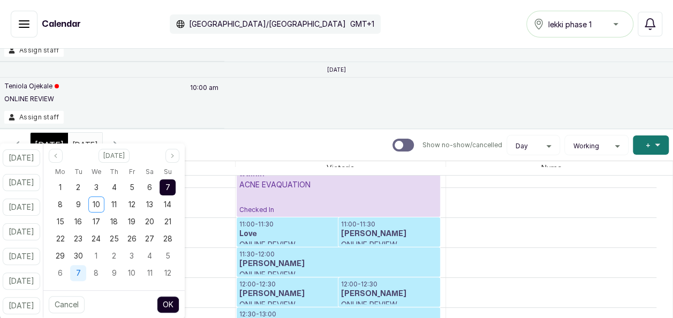
click at [81, 273] on span "7" at bounding box center [78, 272] width 5 height 9
click at [81, 200] on span "7" at bounding box center [78, 204] width 5 height 9
click at [179, 305] on button "OK" at bounding box center [168, 304] width 22 height 17
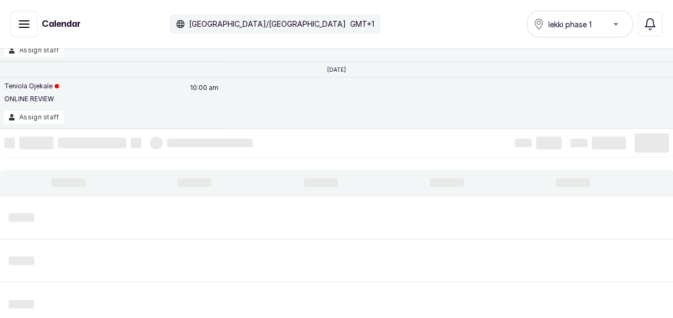
scroll to position [0, 0]
type input "[DATE]"
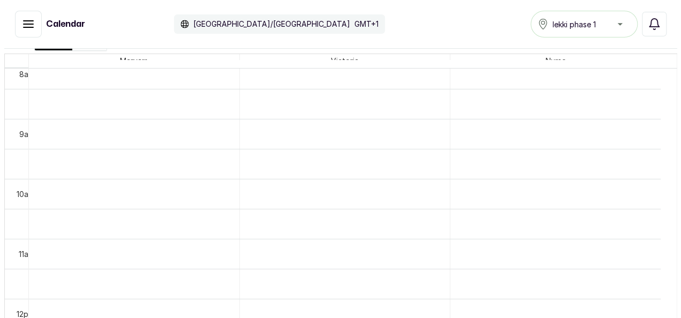
scroll to position [511, 0]
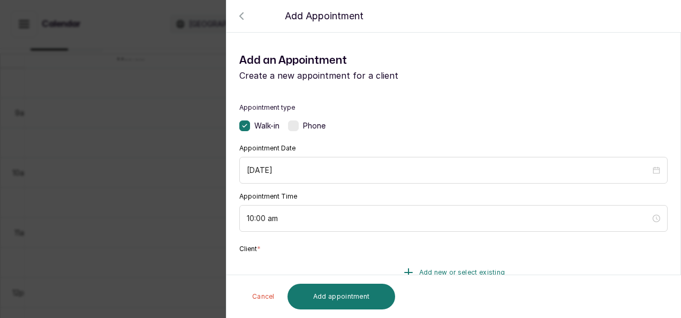
click at [418, 266] on button "Add new or select existing" at bounding box center [453, 273] width 428 height 30
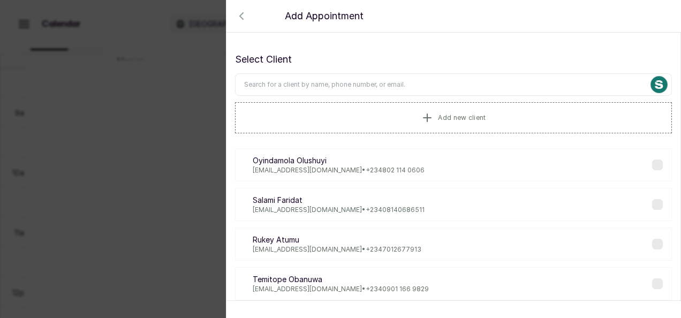
click at [351, 87] on input "text" at bounding box center [453, 84] width 437 height 22
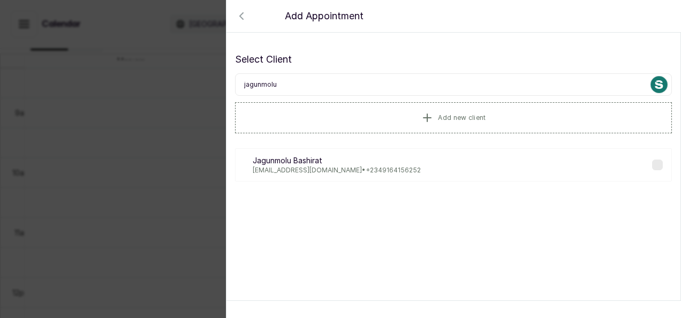
type input "jagunmolu"
click at [318, 163] on p "[PERSON_NAME]" at bounding box center [337, 160] width 168 height 11
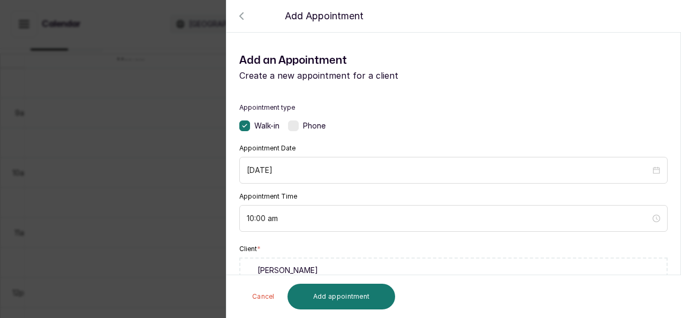
scroll to position [277, 0]
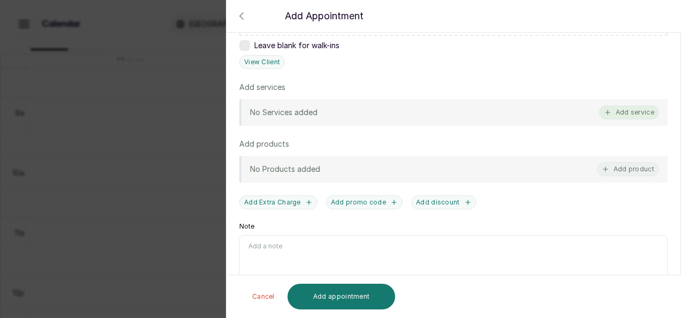
click at [604, 113] on icon "button" at bounding box center [607, 112] width 7 height 7
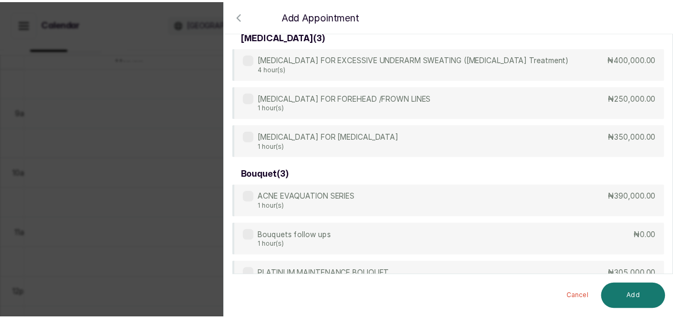
scroll to position [43, 0]
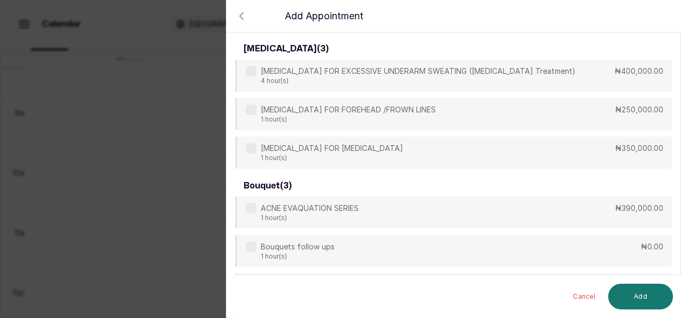
click at [194, 230] on div "Back Add Appointment Select service [MEDICAL_DATA] ( 3 ) [MEDICAL_DATA] FOR EXC…" at bounding box center [340, 159] width 681 height 318
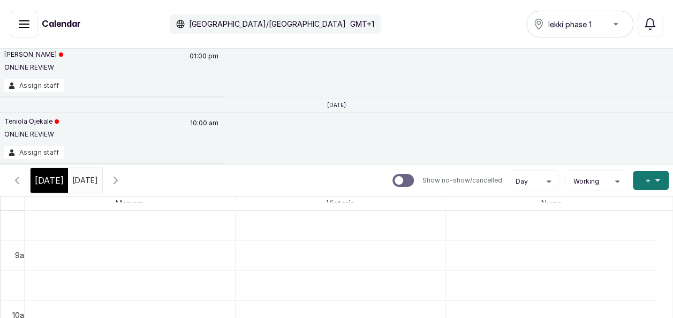
scroll to position [35, 0]
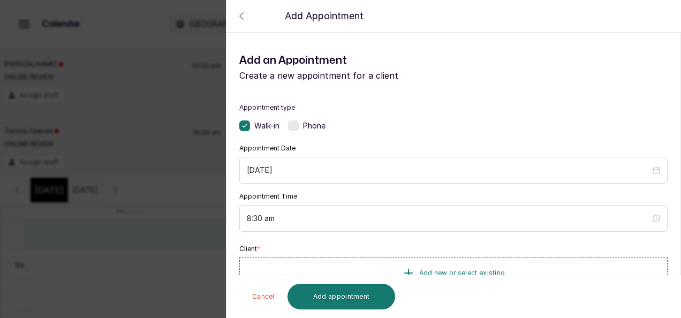
click at [187, 219] on div "Back Add Appointment Add an Appointment Create a new appointment for a client A…" at bounding box center [340, 159] width 681 height 318
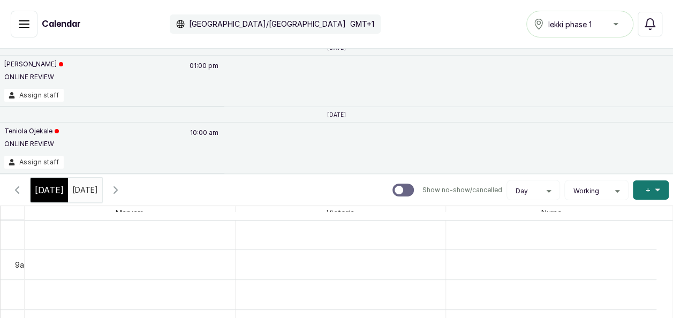
click at [81, 183] on input "[DATE]" at bounding box center [75, 187] width 13 height 18
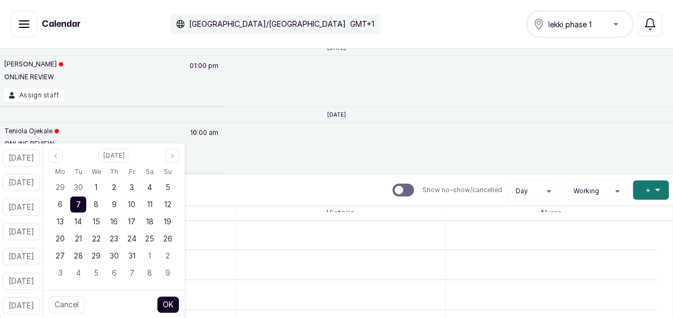
click at [185, 182] on div "Mo Tu We Th Fr Sa Su 29 30 1 2 3 4 5 6 7 8 9 10 11 12 13 14 15 16 17 18 19 20 2…" at bounding box center [113, 225] width 141 height 124
click at [63, 154] on button "Previous month" at bounding box center [56, 156] width 14 height 14
click at [82, 240] on span "23" at bounding box center [78, 238] width 9 height 9
click at [175, 302] on button "OK" at bounding box center [168, 304] width 22 height 17
type input "[DATE]"
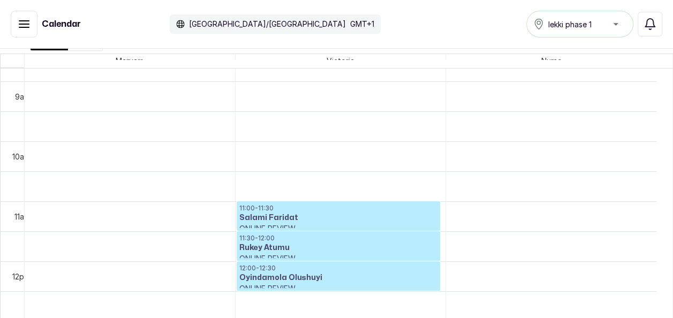
scroll to position [532, 0]
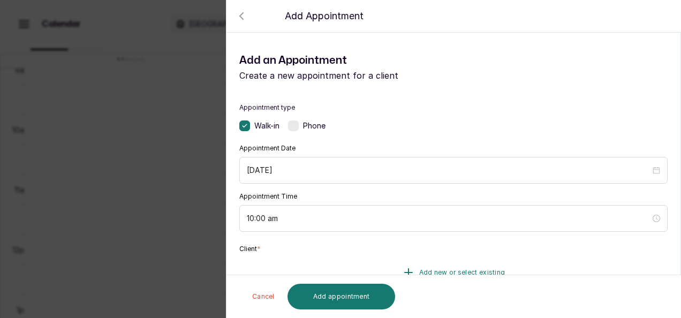
click at [462, 270] on span "Add new or select existing" at bounding box center [462, 272] width 86 height 9
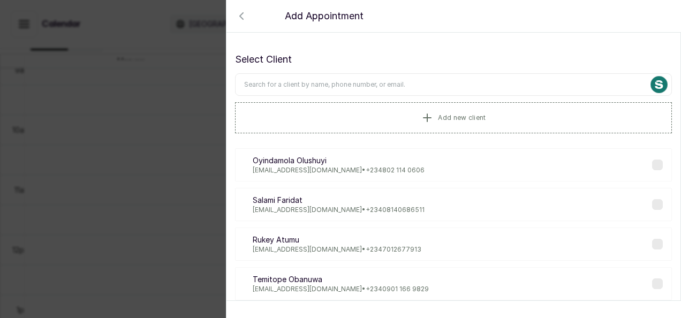
click at [350, 81] on input "text" at bounding box center [453, 84] width 437 height 22
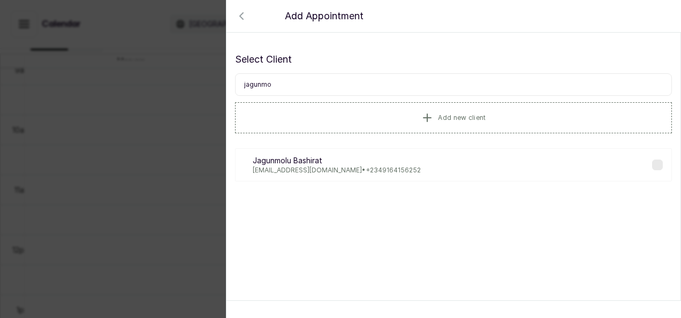
type input "jagunmo"
click at [359, 164] on p "[PERSON_NAME]" at bounding box center [337, 160] width 168 height 11
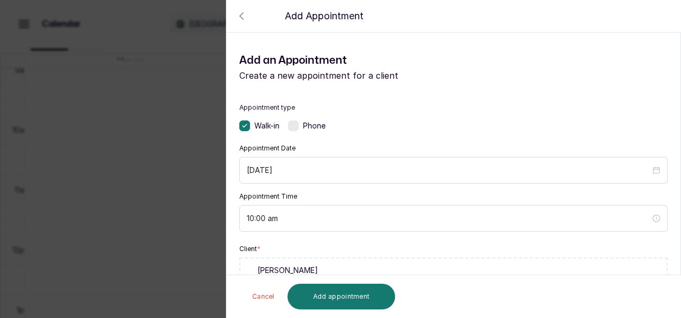
drag, startPoint x: 669, startPoint y: 190, endPoint x: 678, endPoint y: 187, distance: 9.4
click at [673, 187] on section "Back Add Appointment Add an Appointment Create a new appointment for a client A…" at bounding box center [453, 159] width 455 height 318
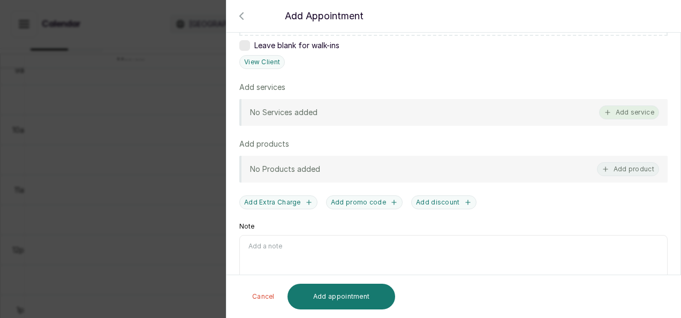
click at [618, 115] on button "Add service" at bounding box center [629, 112] width 60 height 14
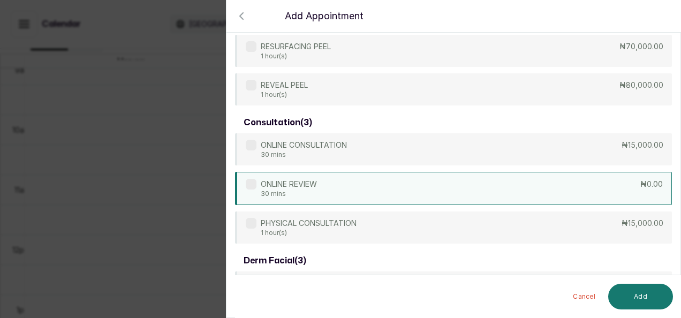
click at [474, 193] on div "ONLINE REVIEW 30 mins ₦0.00" at bounding box center [453, 188] width 437 height 33
click at [647, 303] on button "Add" at bounding box center [640, 297] width 65 height 26
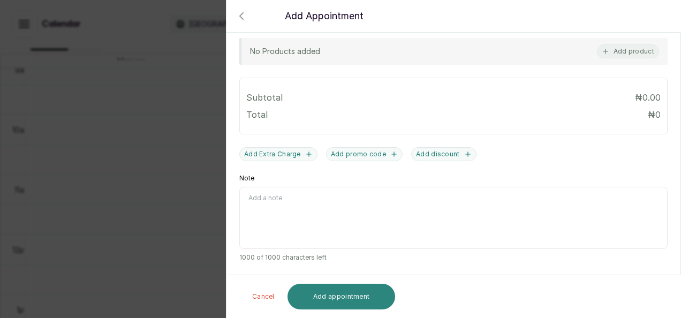
click at [366, 307] on button "Add appointment" at bounding box center [342, 297] width 108 height 26
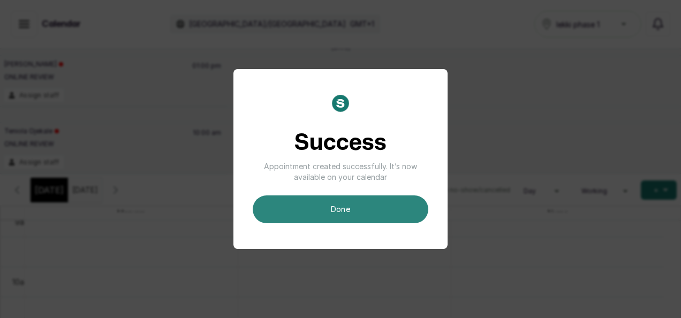
click at [376, 212] on button "done" at bounding box center [341, 209] width 176 height 28
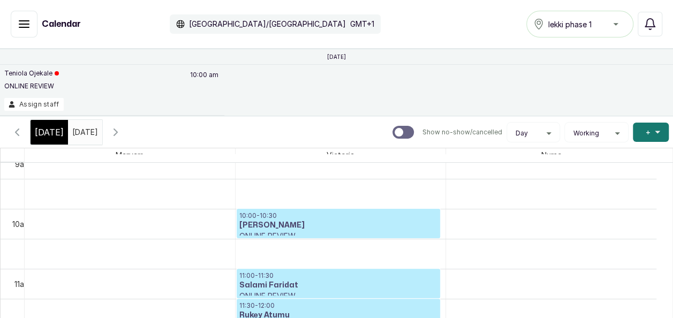
scroll to position [93, 0]
click at [81, 137] on input "[DATE]" at bounding box center [75, 130] width 13 height 18
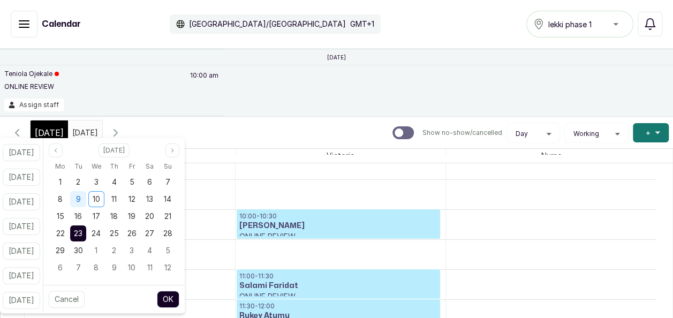
click at [81, 199] on span "9" at bounding box center [78, 198] width 5 height 9
click at [179, 301] on button "OK" at bounding box center [168, 299] width 22 height 17
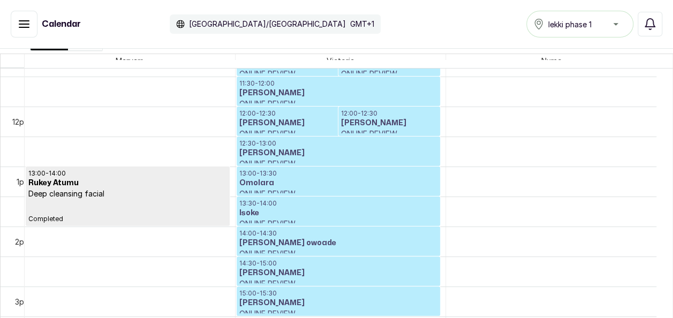
scroll to position [361, 0]
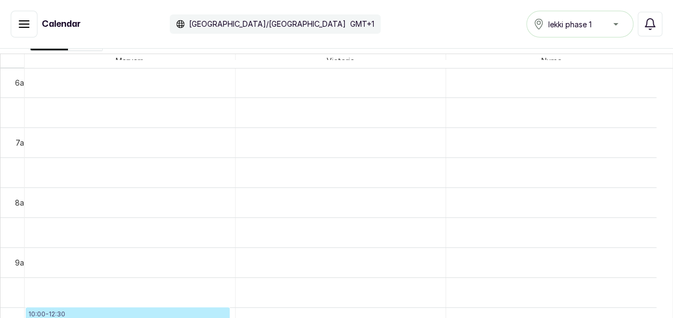
click at [18, 26] on icon "button" at bounding box center [24, 24] width 13 height 13
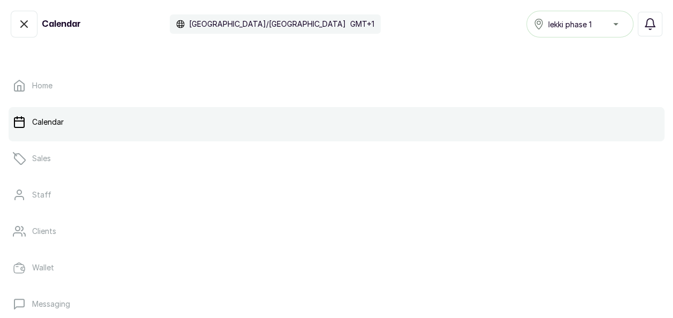
click at [18, 28] on icon "button" at bounding box center [24, 24] width 13 height 13
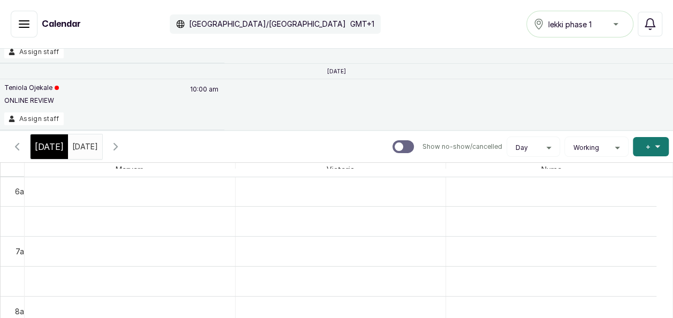
scroll to position [59, 0]
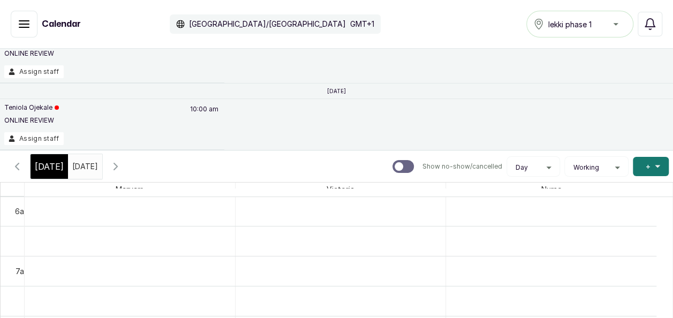
click at [25, 170] on button "Show no-show/cancelled" at bounding box center [17, 167] width 26 height 26
click at [81, 168] on input "[DATE]" at bounding box center [75, 164] width 13 height 18
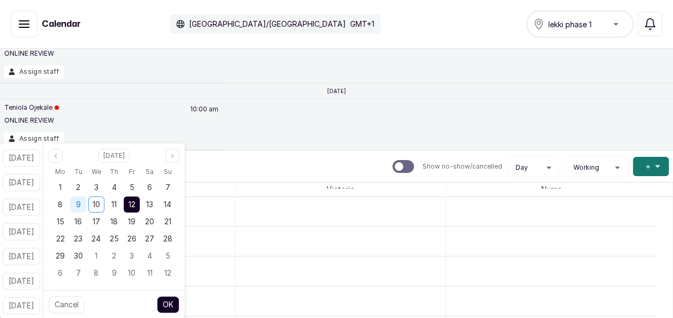
click at [81, 203] on span "9" at bounding box center [78, 204] width 5 height 9
click at [179, 306] on button "OK" at bounding box center [168, 304] width 22 height 17
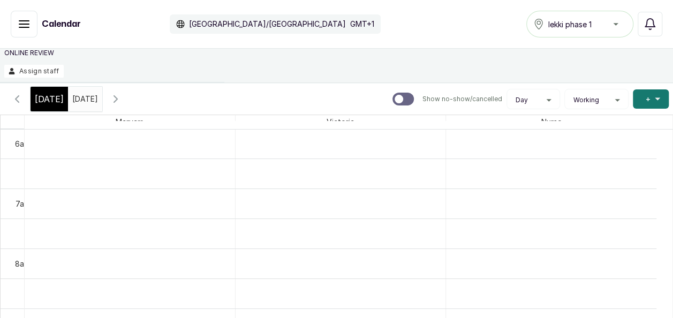
scroll to position [123, 0]
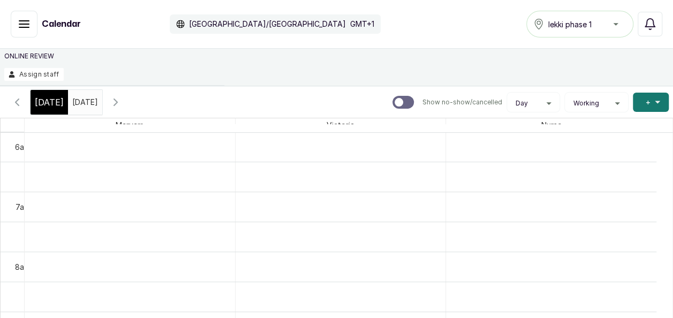
drag, startPoint x: 21, startPoint y: 102, endPoint x: 11, endPoint y: 102, distance: 10.7
click at [11, 102] on icon "button" at bounding box center [17, 102] width 13 height 13
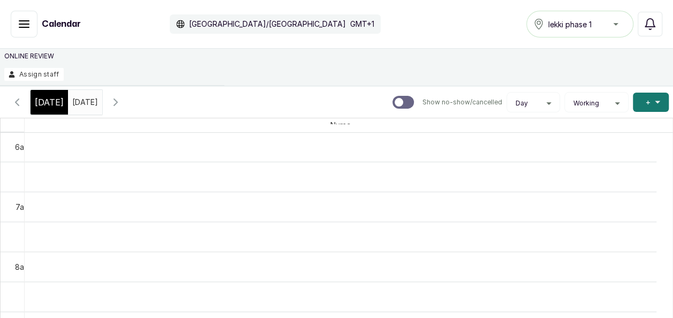
drag, startPoint x: 134, startPoint y: 101, endPoint x: 145, endPoint y: 100, distance: 10.8
click at [129, 100] on button "Show no-show/cancelled" at bounding box center [116, 102] width 26 height 26
click at [122, 100] on icon "button" at bounding box center [115, 102] width 13 height 13
click at [81, 99] on input "[DATE]" at bounding box center [75, 99] width 13 height 18
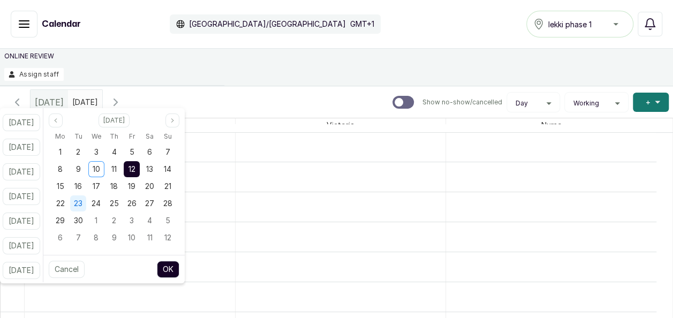
click at [82, 200] on span "23" at bounding box center [78, 203] width 9 height 9
click at [179, 269] on button "OK" at bounding box center [168, 269] width 22 height 17
type input "[DATE]"
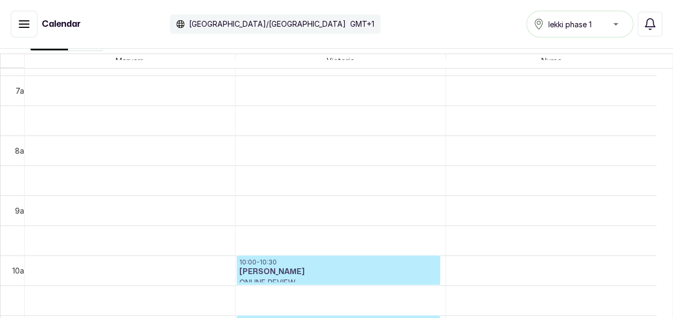
scroll to position [429, 0]
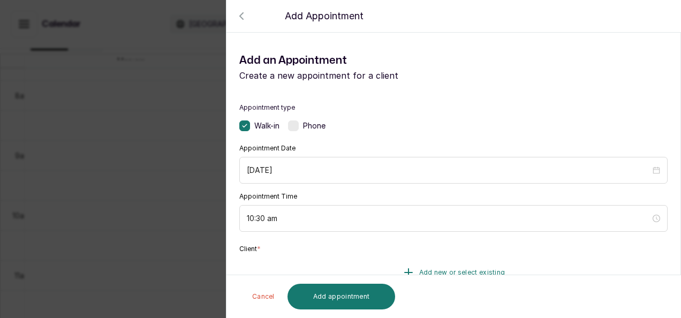
click at [436, 273] on span "Add new or select existing" at bounding box center [462, 272] width 86 height 9
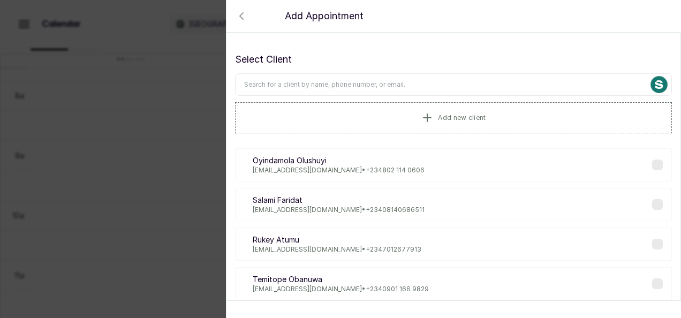
click at [388, 89] on input "text" at bounding box center [453, 84] width 437 height 22
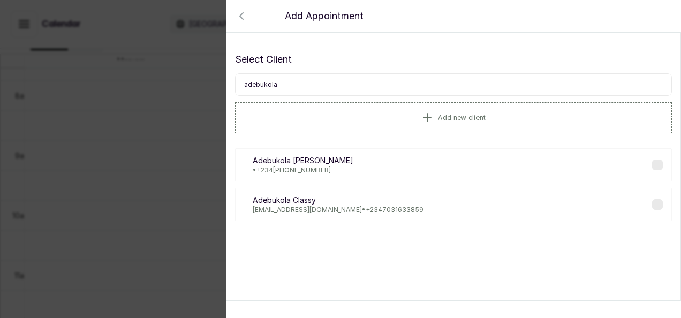
type input "adebukola"
click at [342, 163] on p "[PERSON_NAME] owoade" at bounding box center [303, 160] width 101 height 11
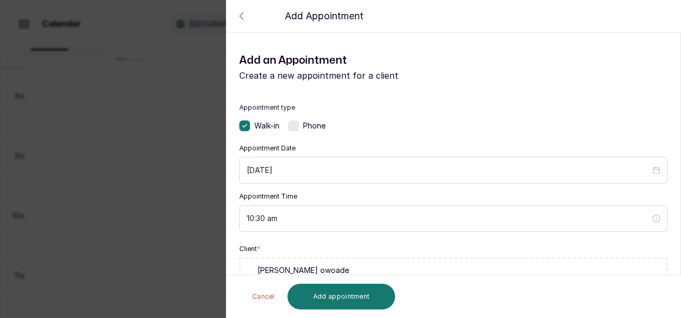
scroll to position [277, 0]
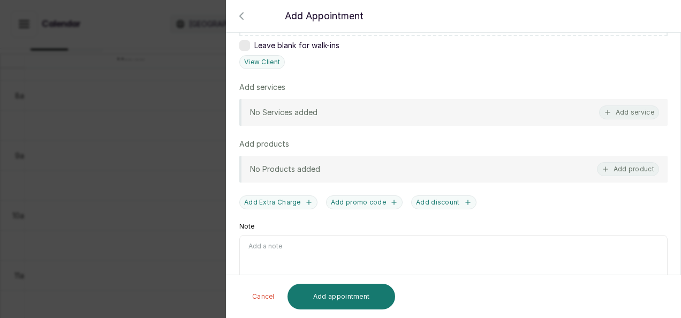
click at [621, 119] on div "No Services added Add service" at bounding box center [453, 112] width 428 height 27
click at [619, 115] on button "Add service" at bounding box center [629, 112] width 60 height 14
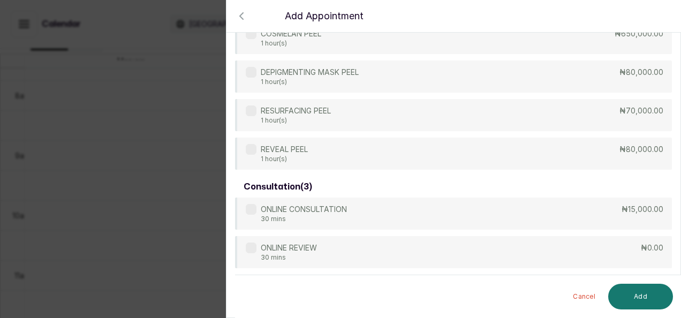
scroll to position [493, 0]
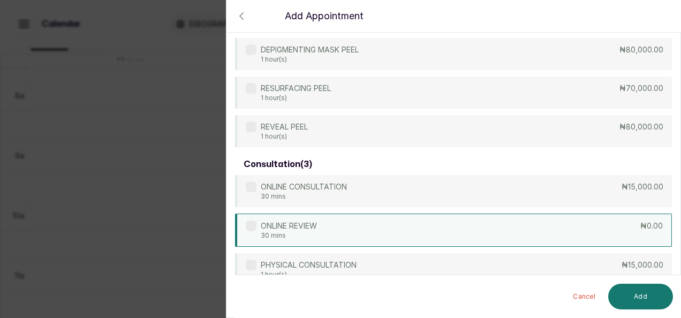
click at [466, 226] on div "ONLINE REVIEW 30 mins ₦0.00" at bounding box center [453, 230] width 437 height 33
click at [615, 299] on button "Add" at bounding box center [640, 297] width 65 height 26
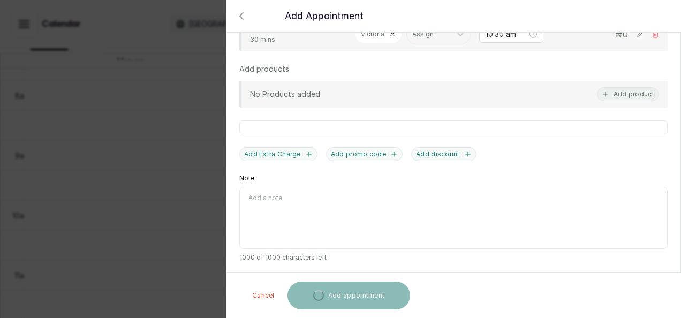
scroll to position [424, 0]
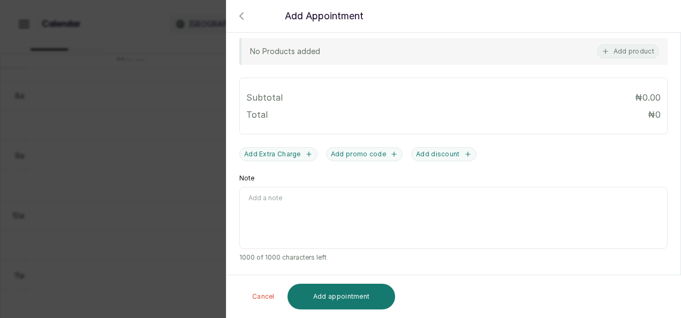
click at [364, 279] on div "TOTAL: ₦ 0 Cancel Add appointment" at bounding box center [453, 296] width 455 height 43
click at [363, 284] on button "Add appointment" at bounding box center [342, 297] width 108 height 26
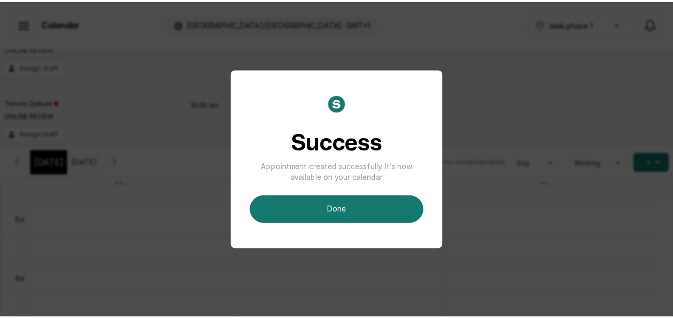
scroll to position [35, 0]
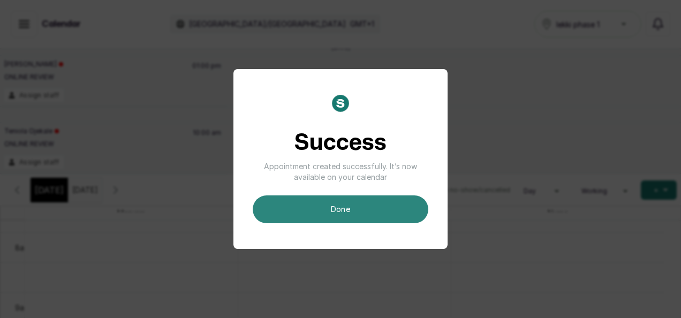
click at [363, 202] on button "done" at bounding box center [341, 209] width 176 height 28
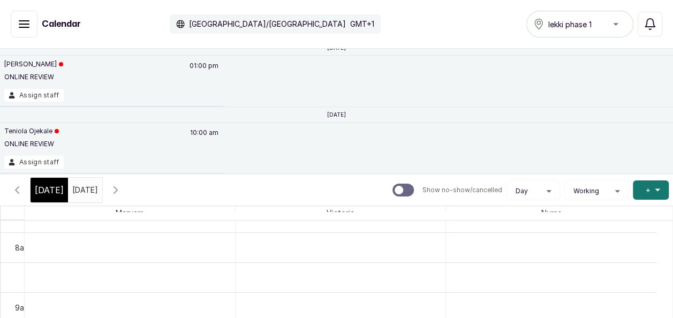
click at [81, 184] on input "[DATE]" at bounding box center [75, 187] width 13 height 18
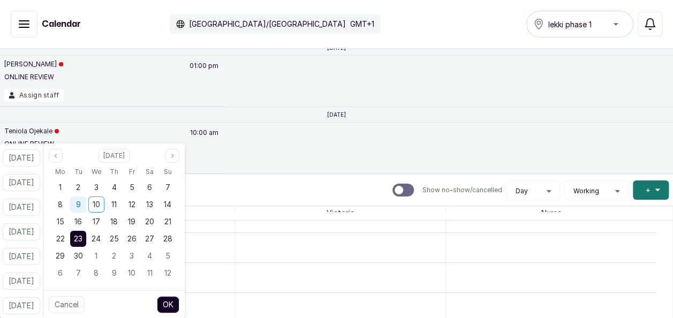
click at [86, 209] on div "9" at bounding box center [78, 205] width 16 height 16
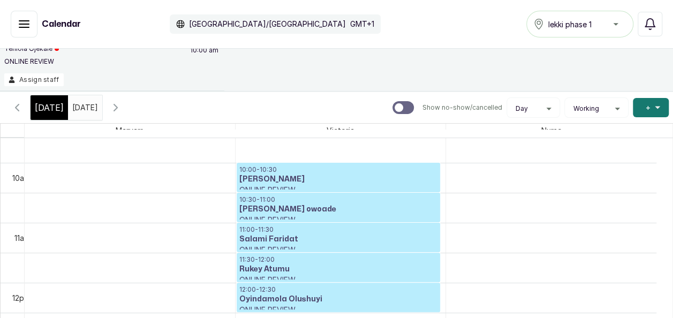
scroll to position [102, 0]
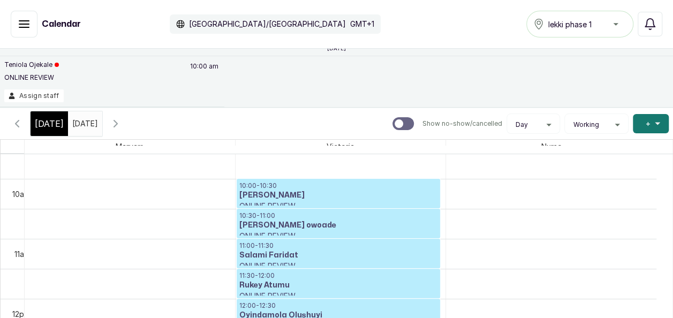
click at [81, 123] on input "[DATE]" at bounding box center [75, 121] width 13 height 18
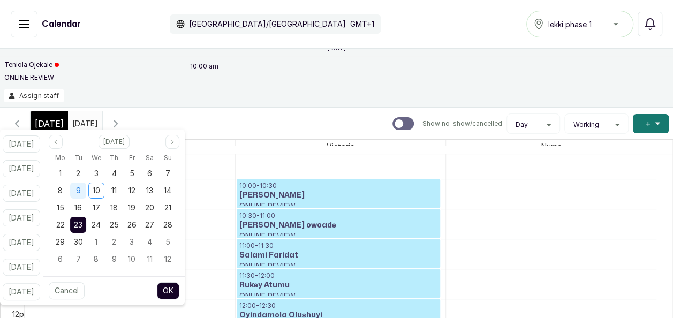
click at [86, 191] on div "9" at bounding box center [78, 191] width 16 height 16
click at [178, 286] on button "OK" at bounding box center [168, 290] width 22 height 17
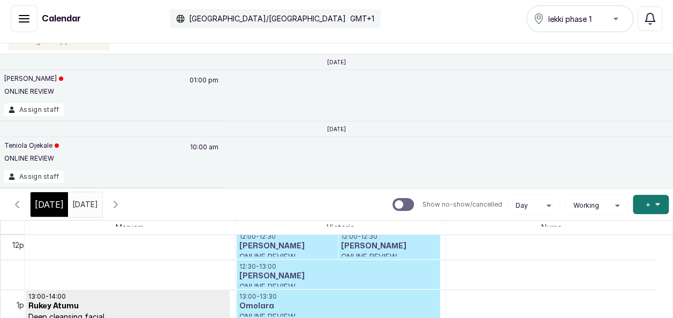
scroll to position [0, 0]
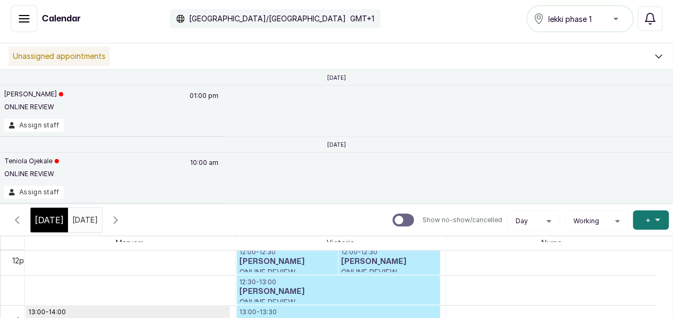
click at [91, 229] on div "[DATE] [DATE]" at bounding box center [85, 220] width 34 height 25
click at [91, 226] on div "[DATE] [DATE]" at bounding box center [85, 220] width 34 height 25
click at [93, 226] on div "[DATE] [DATE]" at bounding box center [85, 220] width 34 height 25
click at [81, 223] on input "[DATE]" at bounding box center [75, 217] width 13 height 18
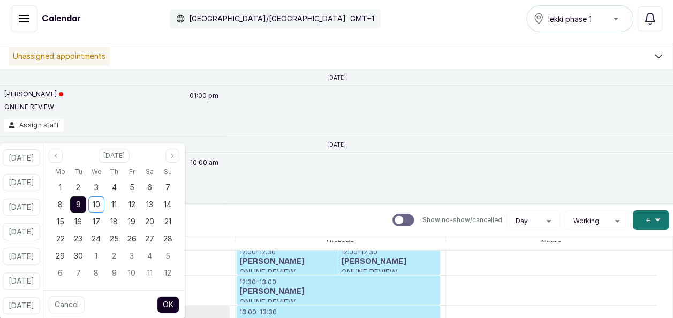
click at [86, 223] on div "16" at bounding box center [78, 222] width 16 height 16
click at [83, 258] on span "30" at bounding box center [78, 255] width 9 height 9
click at [179, 301] on button "OK" at bounding box center [168, 304] width 22 height 17
type input "[DATE]"
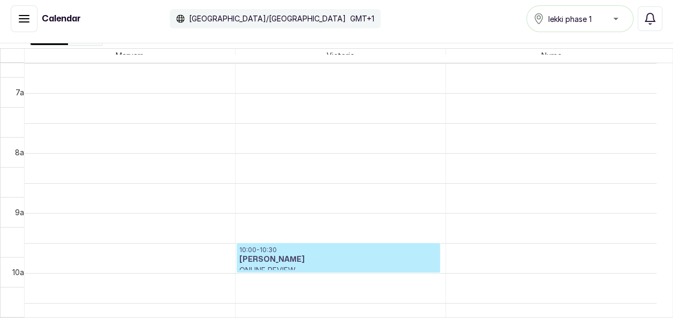
scroll to position [426, 0]
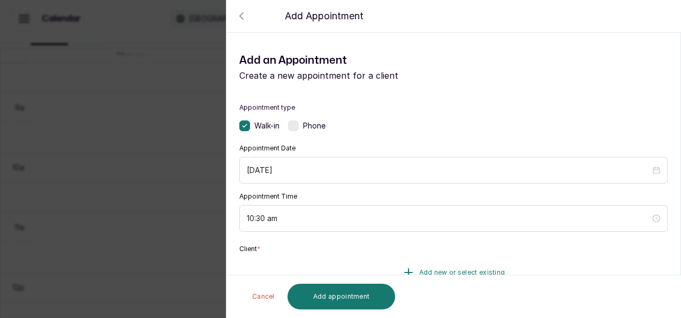
click at [420, 270] on span "Add new or select existing" at bounding box center [462, 272] width 86 height 9
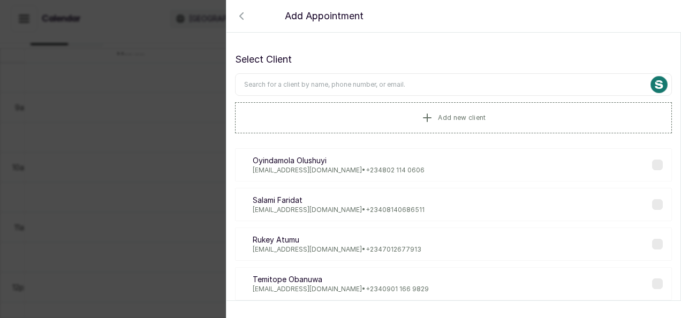
click at [350, 81] on input "text" at bounding box center [453, 84] width 437 height 22
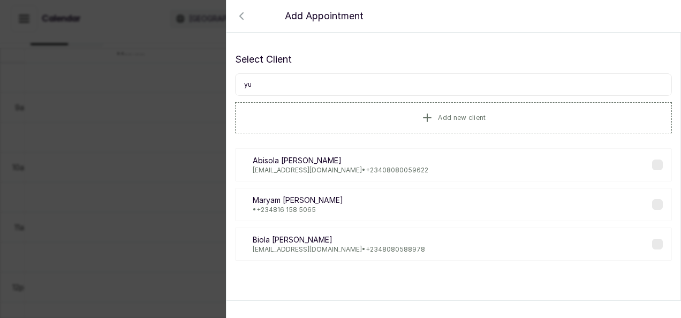
type input "y"
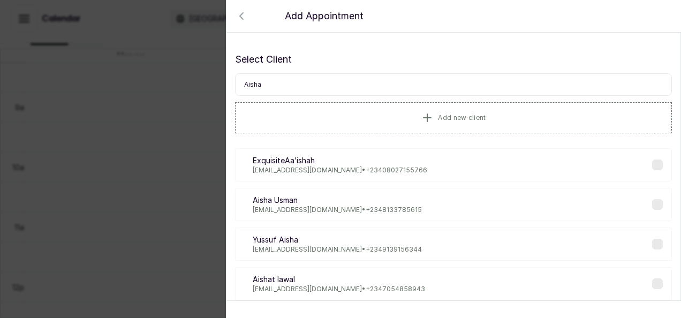
type input "Aisha"
click at [263, 248] on p "[EMAIL_ADDRESS][DOMAIN_NAME] • [PHONE_NUMBER]" at bounding box center [337, 249] width 169 height 9
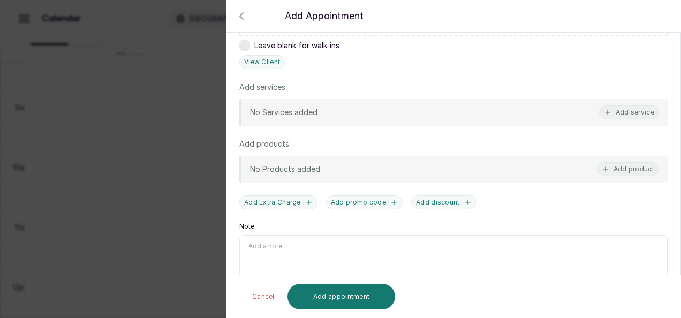
click at [530, 109] on div "No Services added Add service" at bounding box center [453, 112] width 428 height 27
click at [615, 105] on button "Add service" at bounding box center [629, 112] width 60 height 14
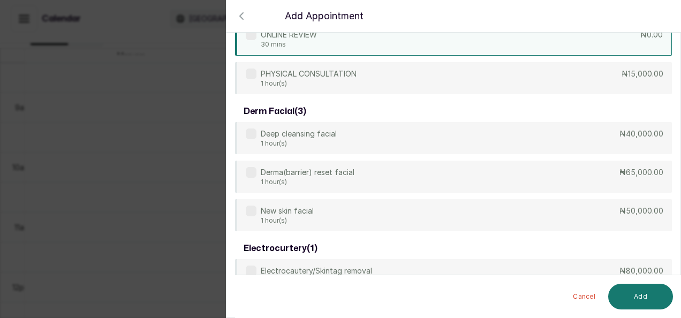
click at [508, 48] on div "ONLINE REVIEW 30 mins ₦0.00" at bounding box center [453, 38] width 437 height 33
click at [647, 299] on button "Add" at bounding box center [640, 297] width 65 height 26
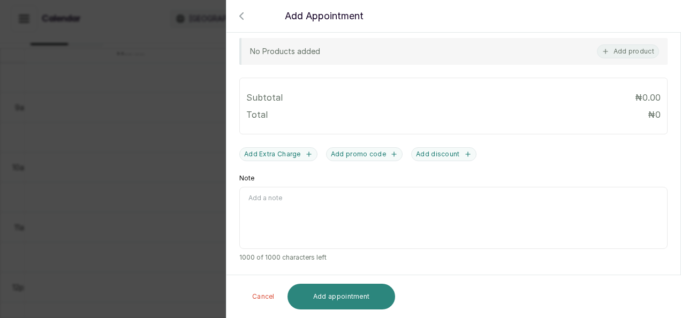
click at [308, 291] on button "Add appointment" at bounding box center [342, 297] width 108 height 26
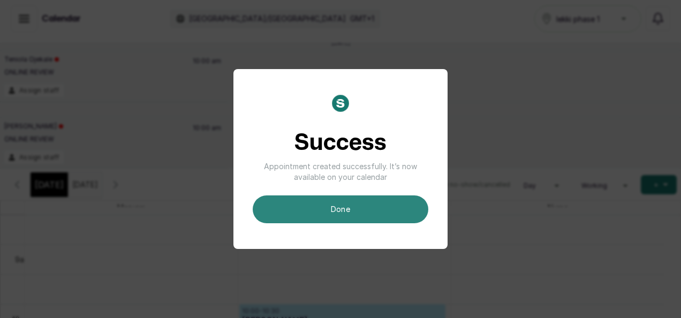
click at [368, 208] on button "done" at bounding box center [341, 209] width 176 height 28
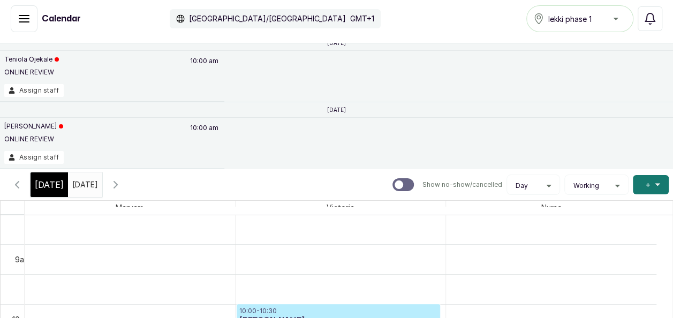
click at [102, 185] on span at bounding box center [91, 182] width 20 height 18
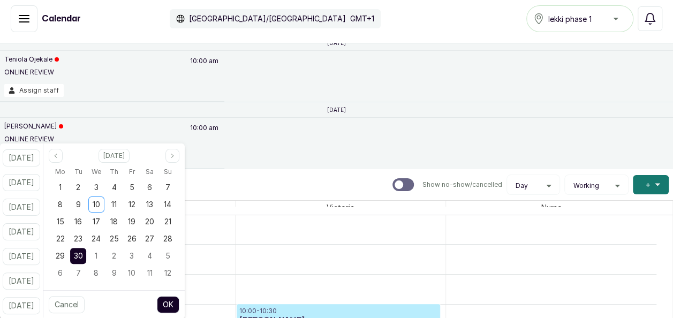
click at [179, 300] on button "OK" at bounding box center [168, 304] width 22 height 17
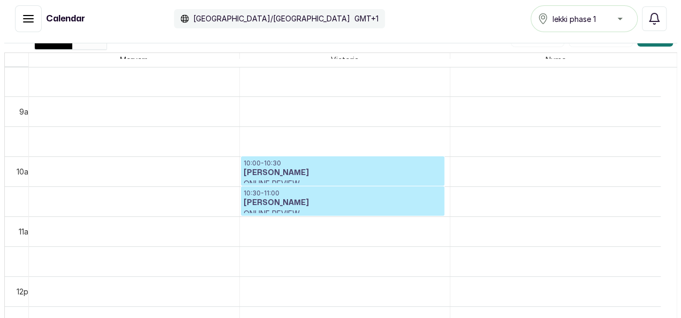
scroll to position [185, 0]
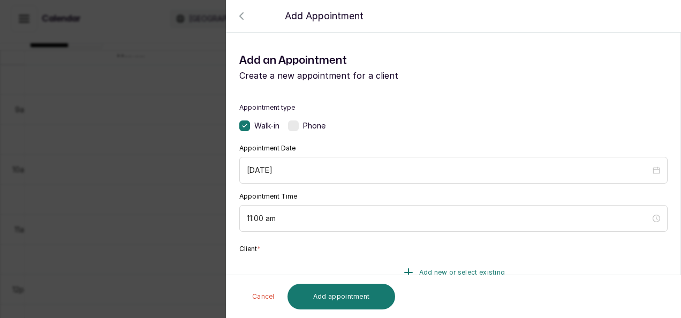
click at [403, 265] on button "Add new or select existing" at bounding box center [453, 273] width 428 height 30
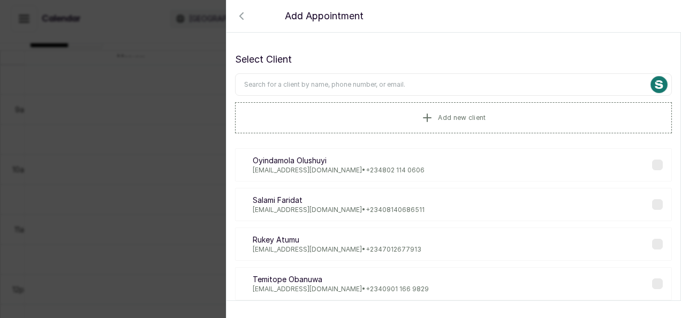
click at [365, 89] on input "text" at bounding box center [453, 84] width 437 height 22
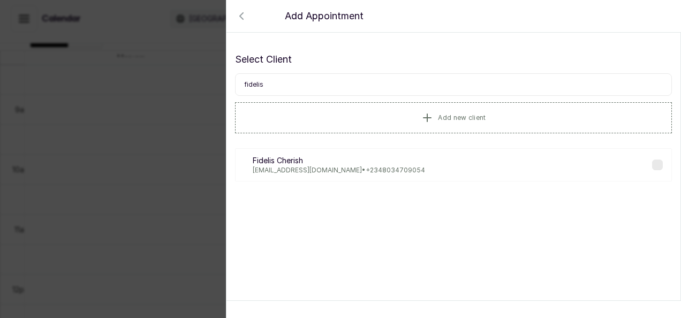
type input "fidelis"
click at [305, 168] on p "[EMAIL_ADDRESS][DOMAIN_NAME] • [PHONE_NUMBER]" at bounding box center [339, 170] width 172 height 9
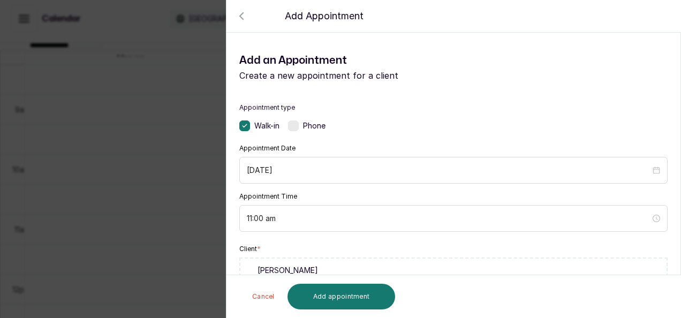
scroll to position [277, 0]
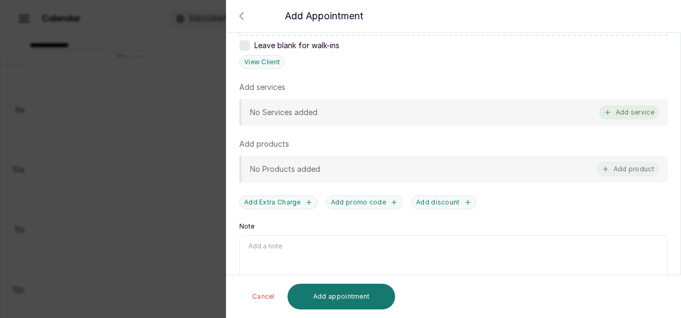
click at [621, 116] on button "Add service" at bounding box center [629, 112] width 60 height 14
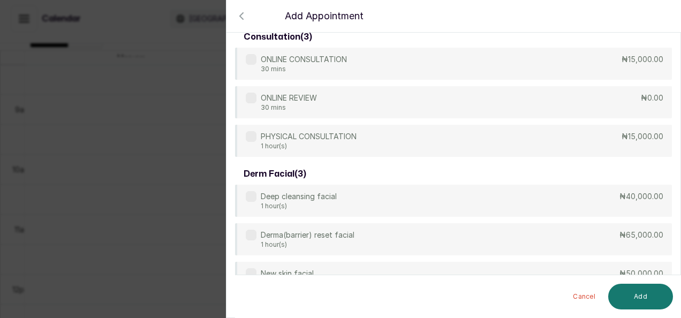
scroll to position [641, 0]
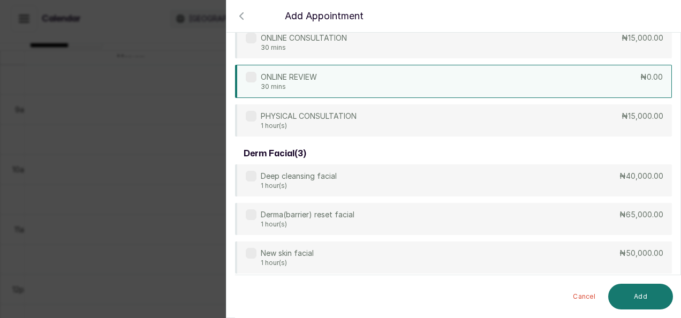
click at [445, 70] on div "ONLINE REVIEW 30 mins ₦0.00" at bounding box center [453, 81] width 437 height 33
click at [658, 302] on button "Add" at bounding box center [640, 297] width 65 height 26
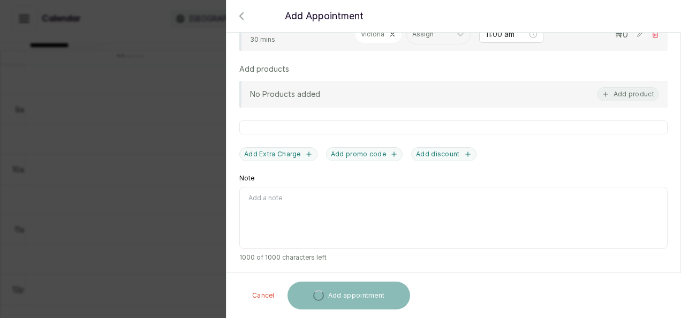
scroll to position [424, 0]
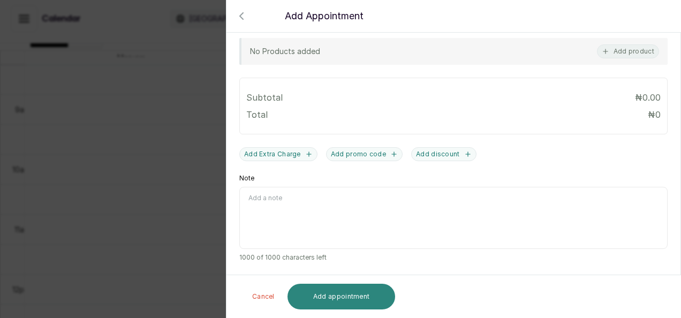
click at [389, 290] on button "Add appointment" at bounding box center [342, 297] width 108 height 26
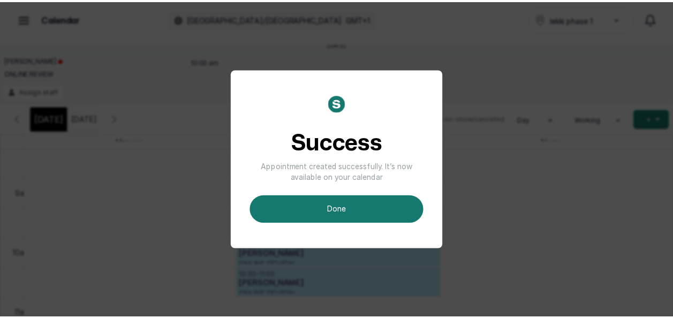
scroll to position [35, 0]
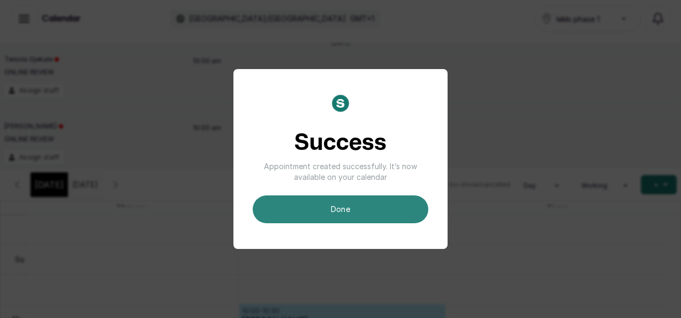
click at [418, 211] on button "done" at bounding box center [341, 209] width 176 height 28
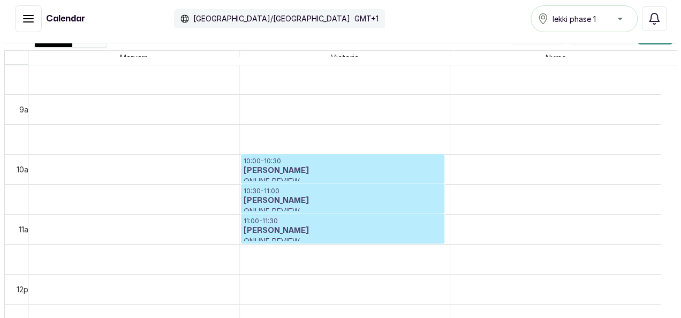
scroll to position [187, 0]
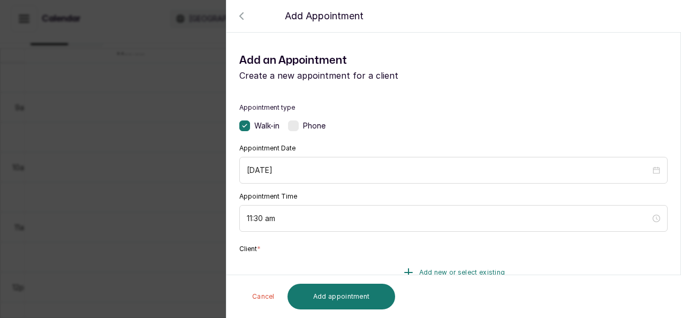
click at [412, 269] on button "Add new or select existing" at bounding box center [453, 273] width 428 height 30
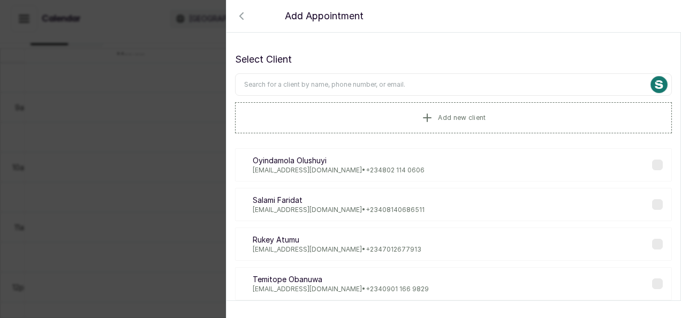
click at [318, 89] on input "text" at bounding box center [453, 84] width 437 height 22
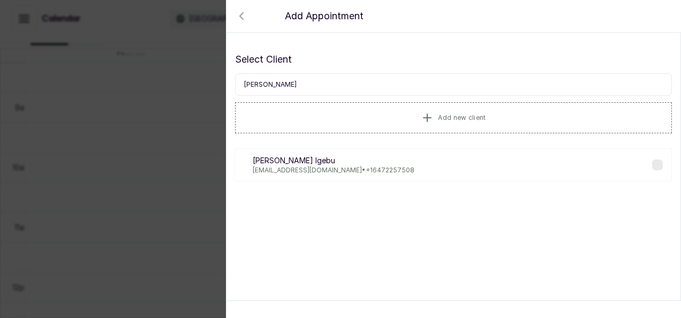
type input "[PERSON_NAME]"
click at [290, 166] on p "[EMAIL_ADDRESS][DOMAIN_NAME] • [PHONE_NUMBER]" at bounding box center [334, 170] width 162 height 9
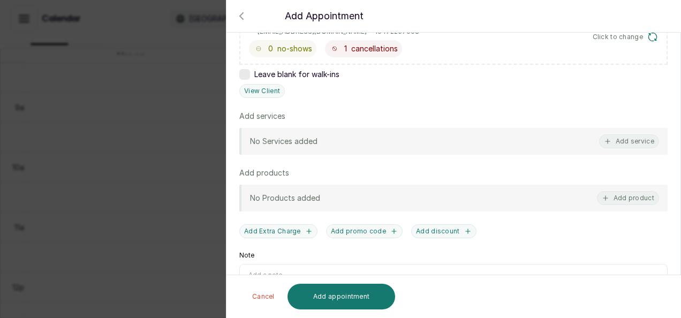
scroll to position [277, 0]
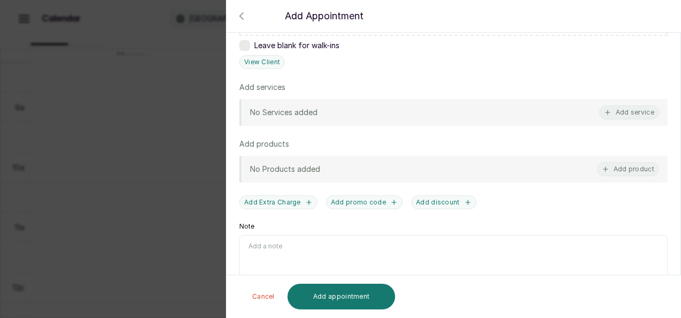
click at [632, 120] on div "No Services added Add service" at bounding box center [453, 112] width 428 height 27
click at [628, 108] on button "Add service" at bounding box center [629, 112] width 60 height 14
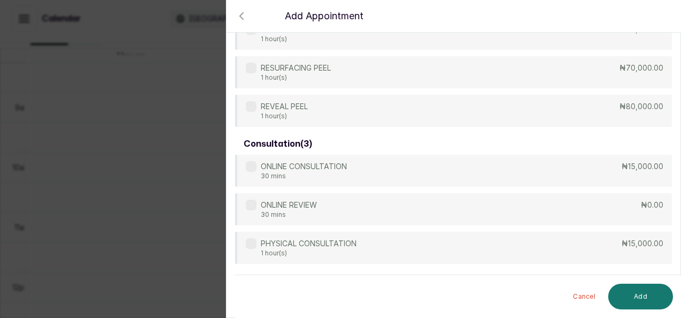
scroll to position [534, 0]
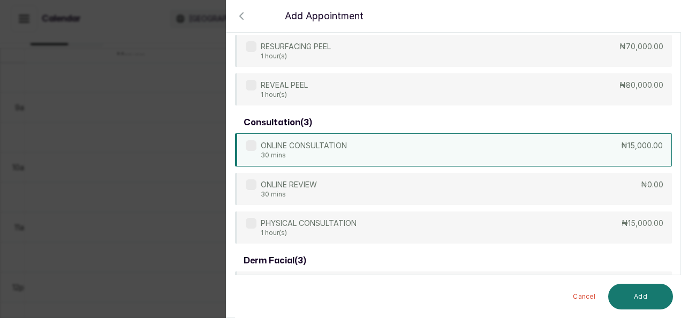
click at [527, 156] on div "ONLINE CONSULTATION 30 mins ₦15,000.00" at bounding box center [453, 149] width 437 height 33
click at [632, 299] on button "Add" at bounding box center [640, 297] width 65 height 26
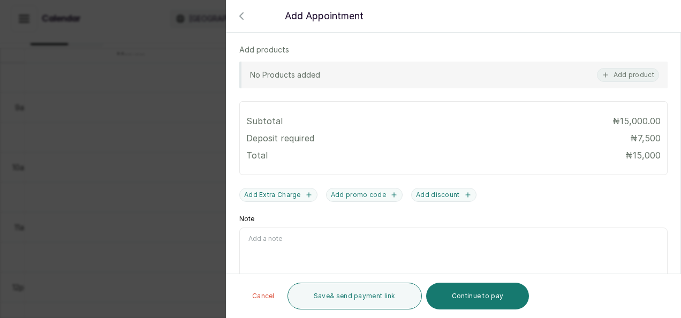
scroll to position [441, 0]
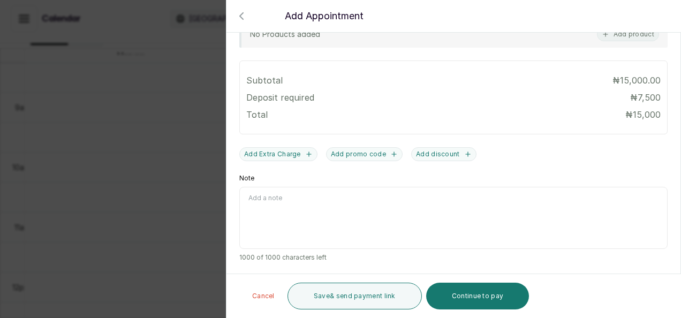
click at [270, 292] on button "Cancel" at bounding box center [264, 296] width 40 height 27
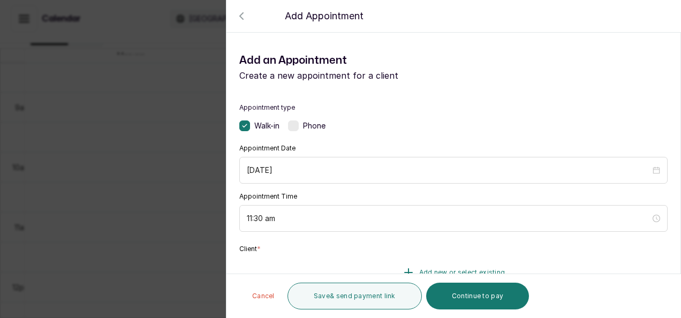
click at [458, 267] on button "Add new or select existing" at bounding box center [453, 273] width 428 height 30
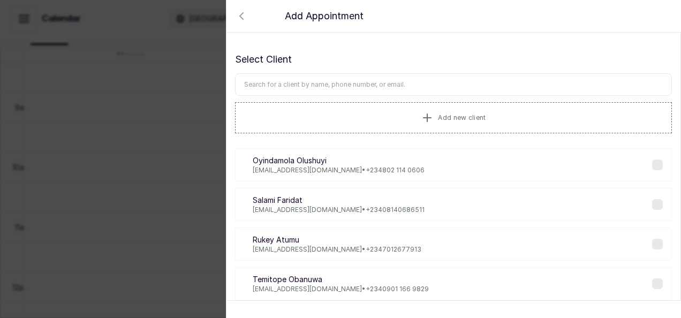
click at [326, 76] on input "text" at bounding box center [453, 84] width 437 height 22
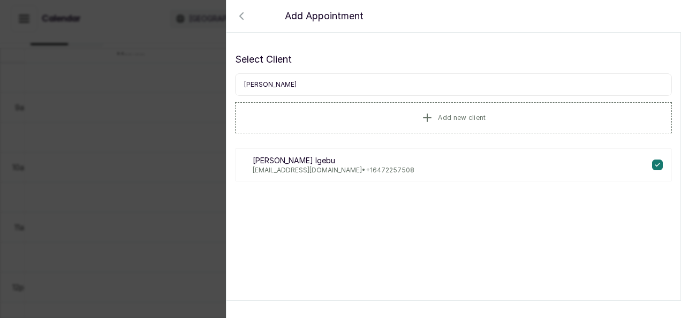
type input "[PERSON_NAME]"
click at [281, 162] on p "[PERSON_NAME]" at bounding box center [334, 160] width 162 height 11
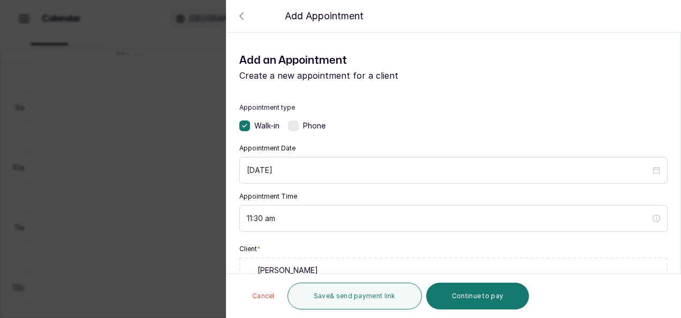
scroll to position [277, 0]
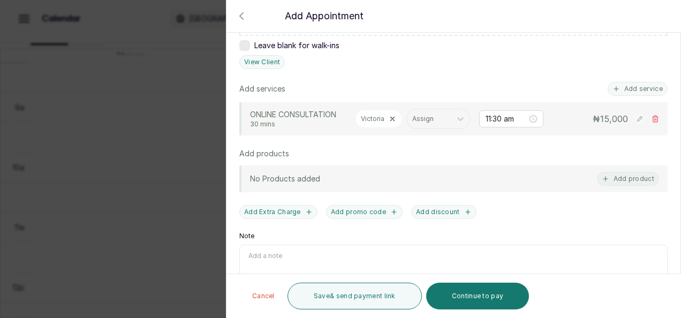
click at [267, 302] on button "Cancel" at bounding box center [264, 296] width 40 height 27
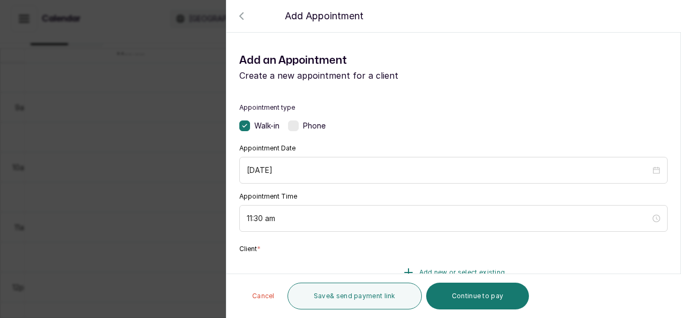
click at [412, 263] on button "Add new or select existing" at bounding box center [453, 273] width 428 height 30
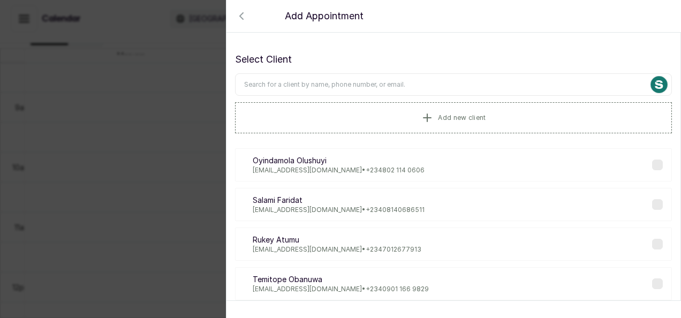
click at [397, 82] on input "text" at bounding box center [453, 84] width 437 height 22
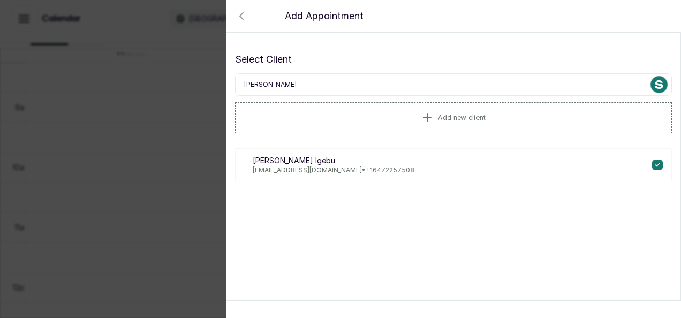
type input "[PERSON_NAME]"
click at [335, 170] on p "[EMAIL_ADDRESS][DOMAIN_NAME] • [PHONE_NUMBER]" at bounding box center [334, 170] width 162 height 9
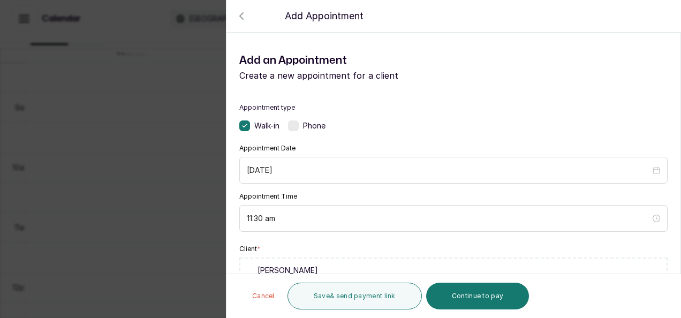
click at [244, 126] on icon at bounding box center [245, 125] width 4 height 3
drag, startPoint x: 244, startPoint y: 126, endPoint x: 298, endPoint y: 126, distance: 54.1
click at [298, 126] on div "Walk-in Phone" at bounding box center [453, 125] width 428 height 11
click at [298, 126] on label at bounding box center [293, 125] width 11 height 11
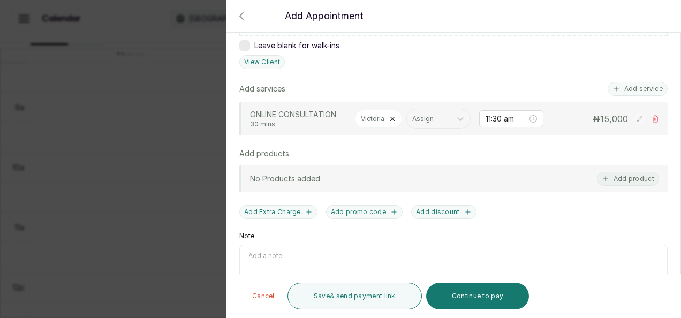
click at [652, 123] on icon at bounding box center [655, 118] width 7 height 7
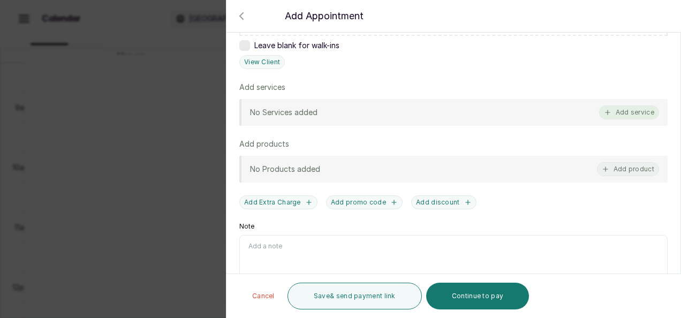
click at [644, 105] on button "Add service" at bounding box center [629, 112] width 60 height 14
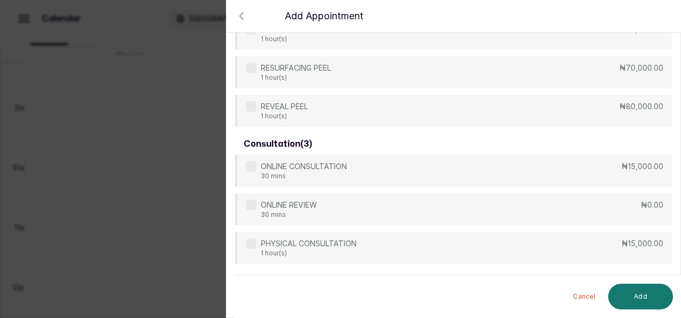
scroll to position [534, 0]
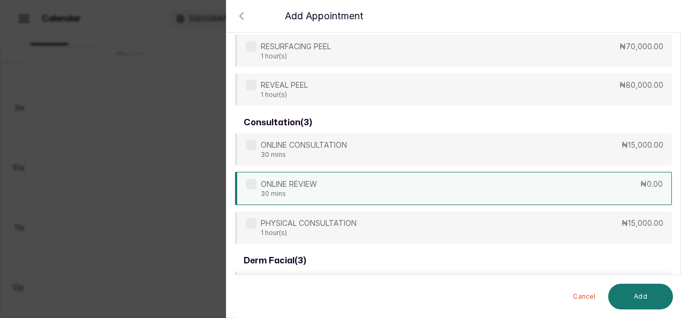
click at [342, 188] on div "ONLINE REVIEW 30 mins ₦0.00" at bounding box center [453, 188] width 437 height 33
click at [626, 289] on button "Add" at bounding box center [640, 297] width 65 height 26
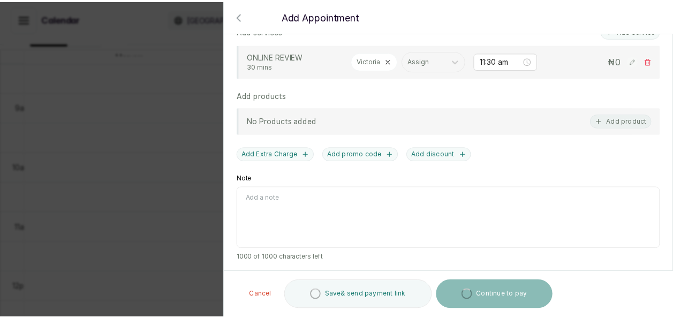
scroll to position [354, 0]
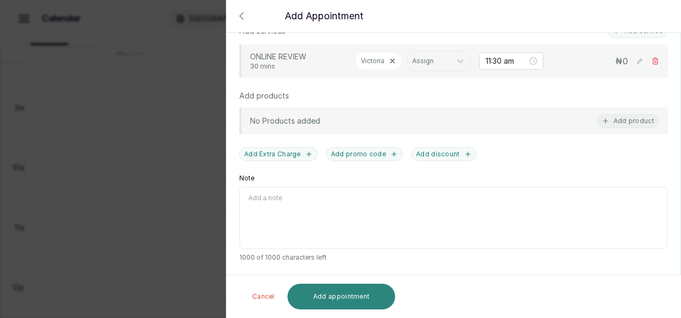
click at [343, 302] on button "Add appointment" at bounding box center [342, 297] width 108 height 26
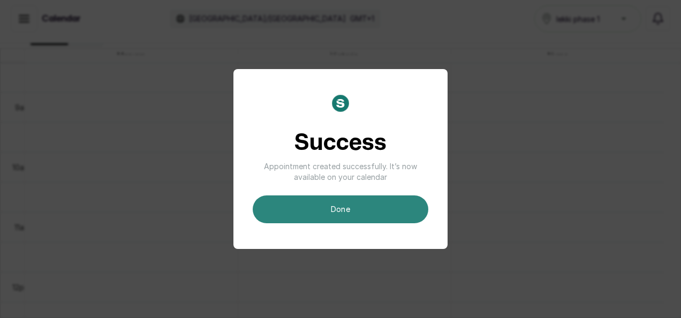
click at [345, 214] on button "done" at bounding box center [341, 209] width 176 height 28
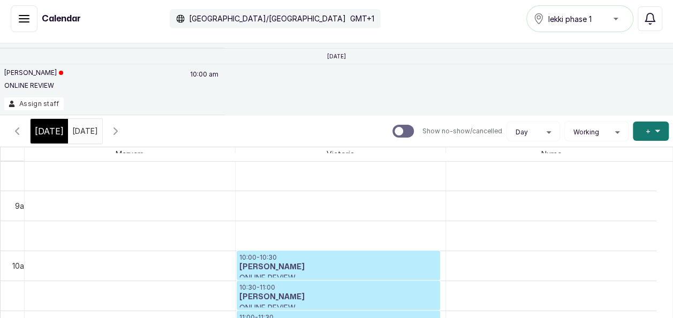
scroll to position [80, 0]
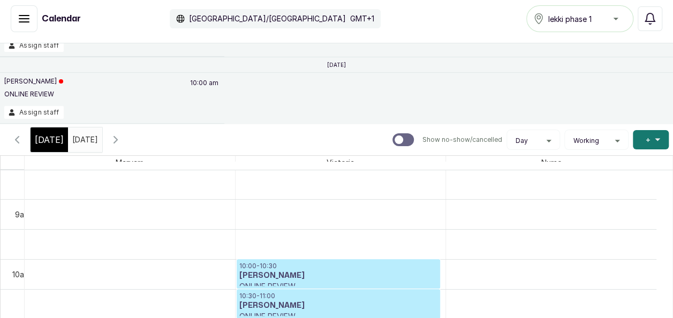
click at [81, 140] on input "[DATE]" at bounding box center [75, 137] width 13 height 18
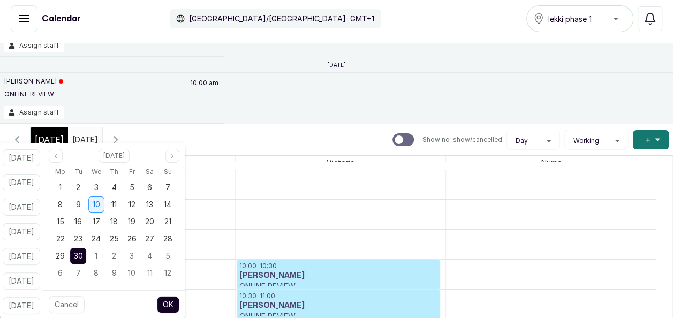
click at [104, 206] on div "10" at bounding box center [96, 205] width 16 height 16
click at [179, 301] on button "OK" at bounding box center [168, 304] width 22 height 17
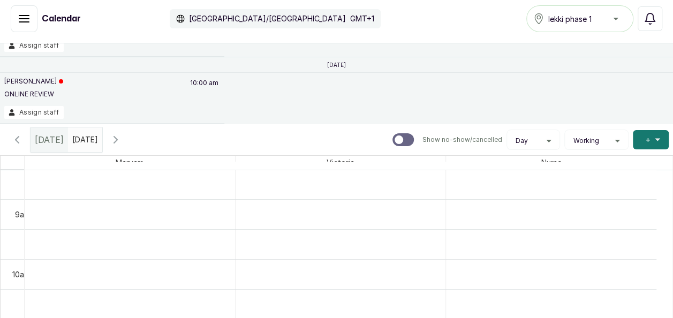
scroll to position [361, 0]
click at [18, 139] on icon "button" at bounding box center [17, 139] width 13 height 13
click at [81, 140] on input "[DATE]" at bounding box center [75, 137] width 13 height 18
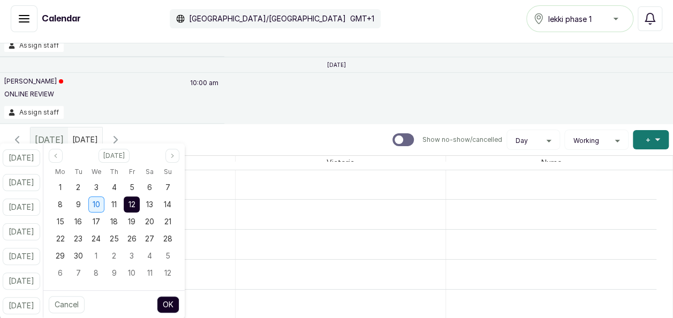
click at [104, 209] on div "10" at bounding box center [96, 205] width 16 height 16
click at [179, 306] on button "OK" at bounding box center [168, 304] width 22 height 17
type input "[DATE]"
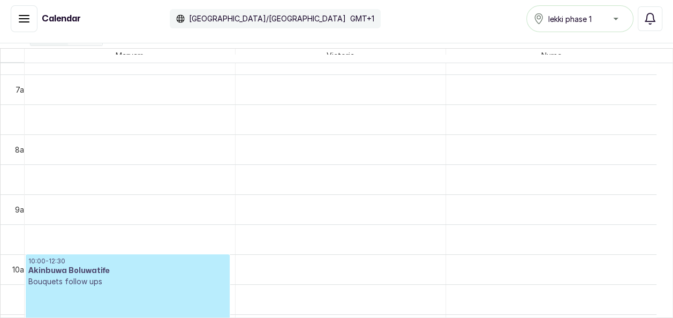
scroll to position [422, 0]
